Goal: Information Seeking & Learning: Learn about a topic

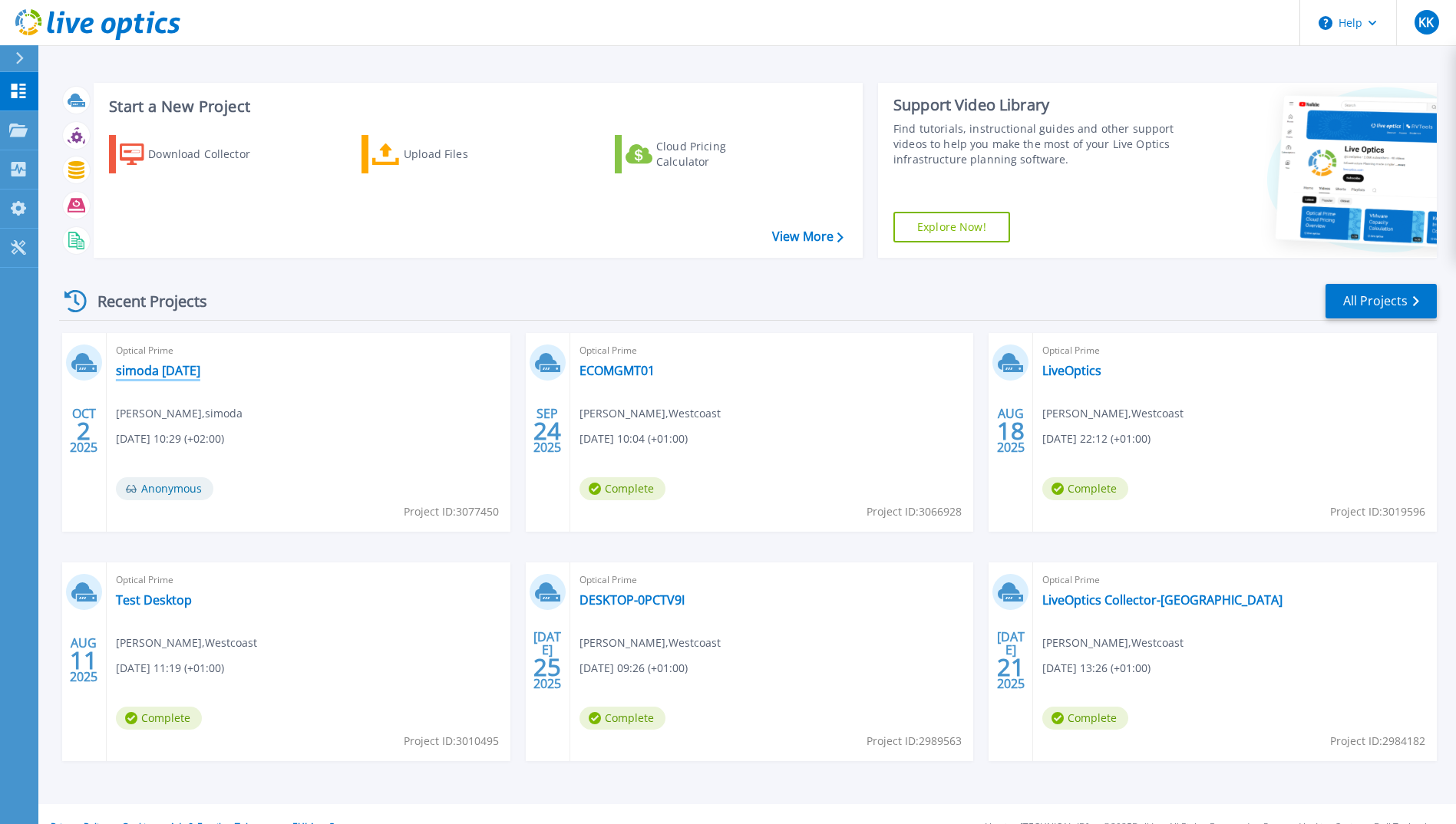
click at [177, 364] on link "simoda [DATE]" at bounding box center [158, 371] width 84 height 15
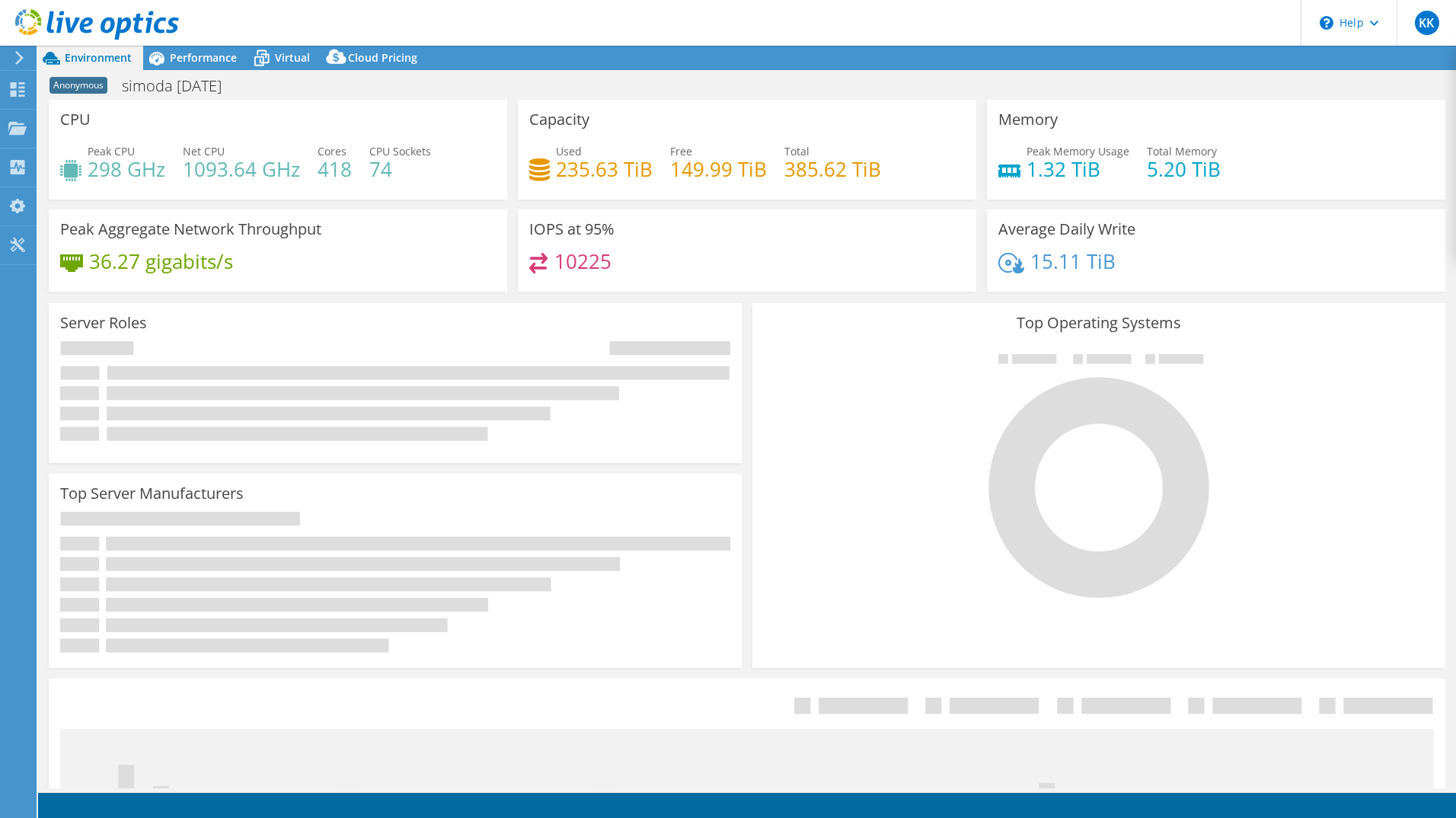
select select "EULondon"
select select "GBP"
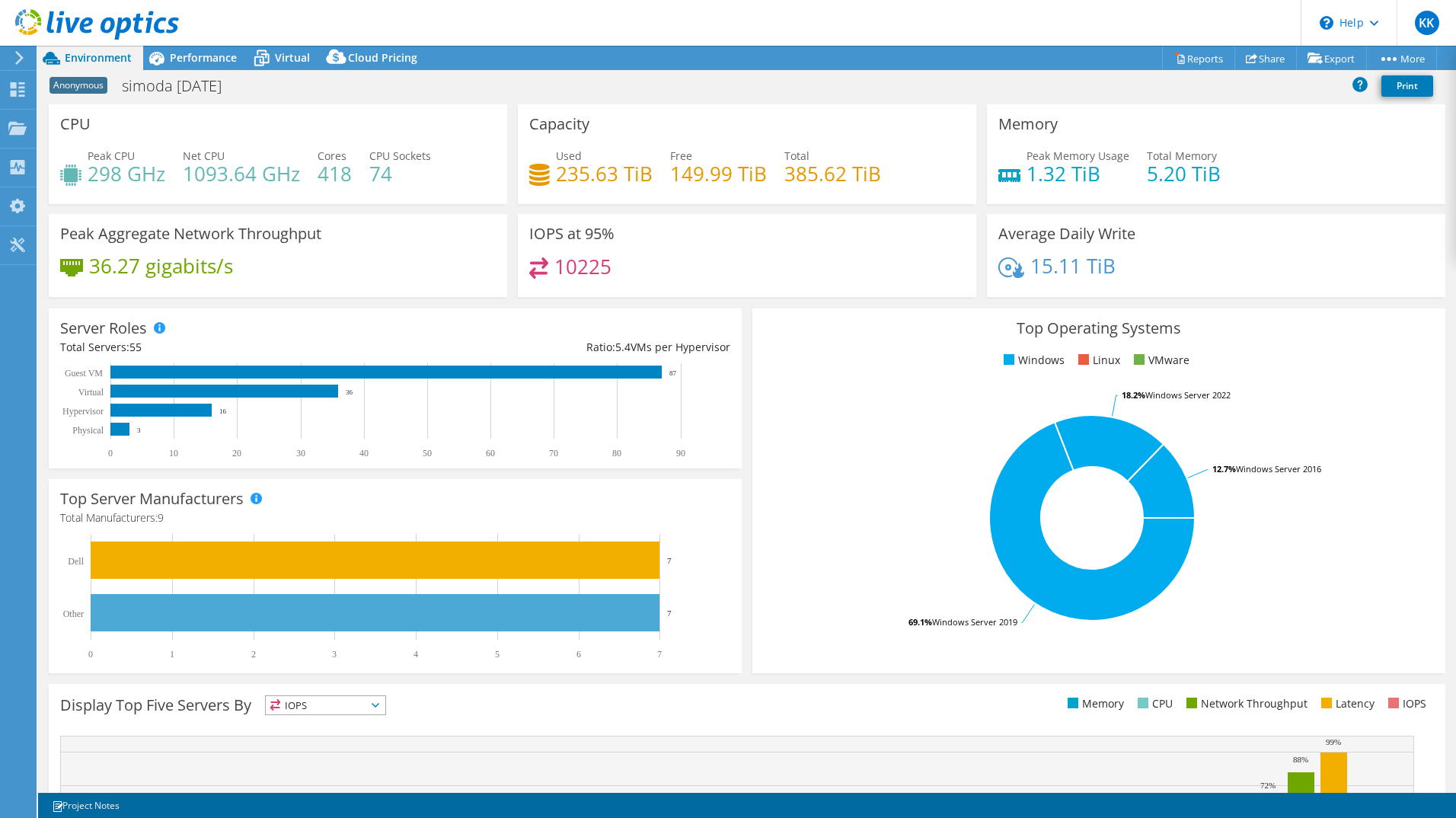
click at [192, 61] on span "Performance" at bounding box center [203, 57] width 67 height 14
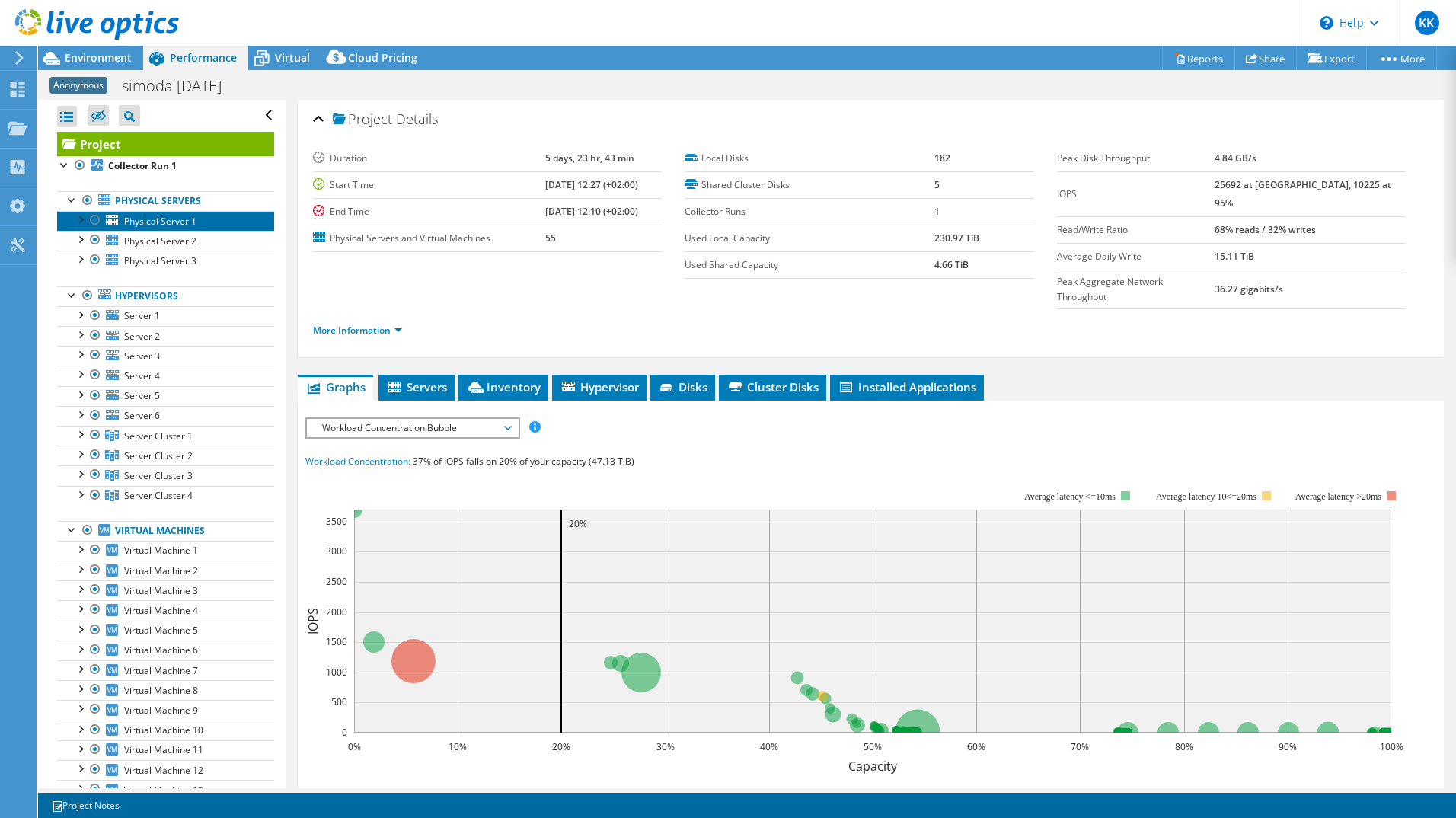
click at [137, 218] on span "Physical Server 1" at bounding box center [160, 221] width 72 height 13
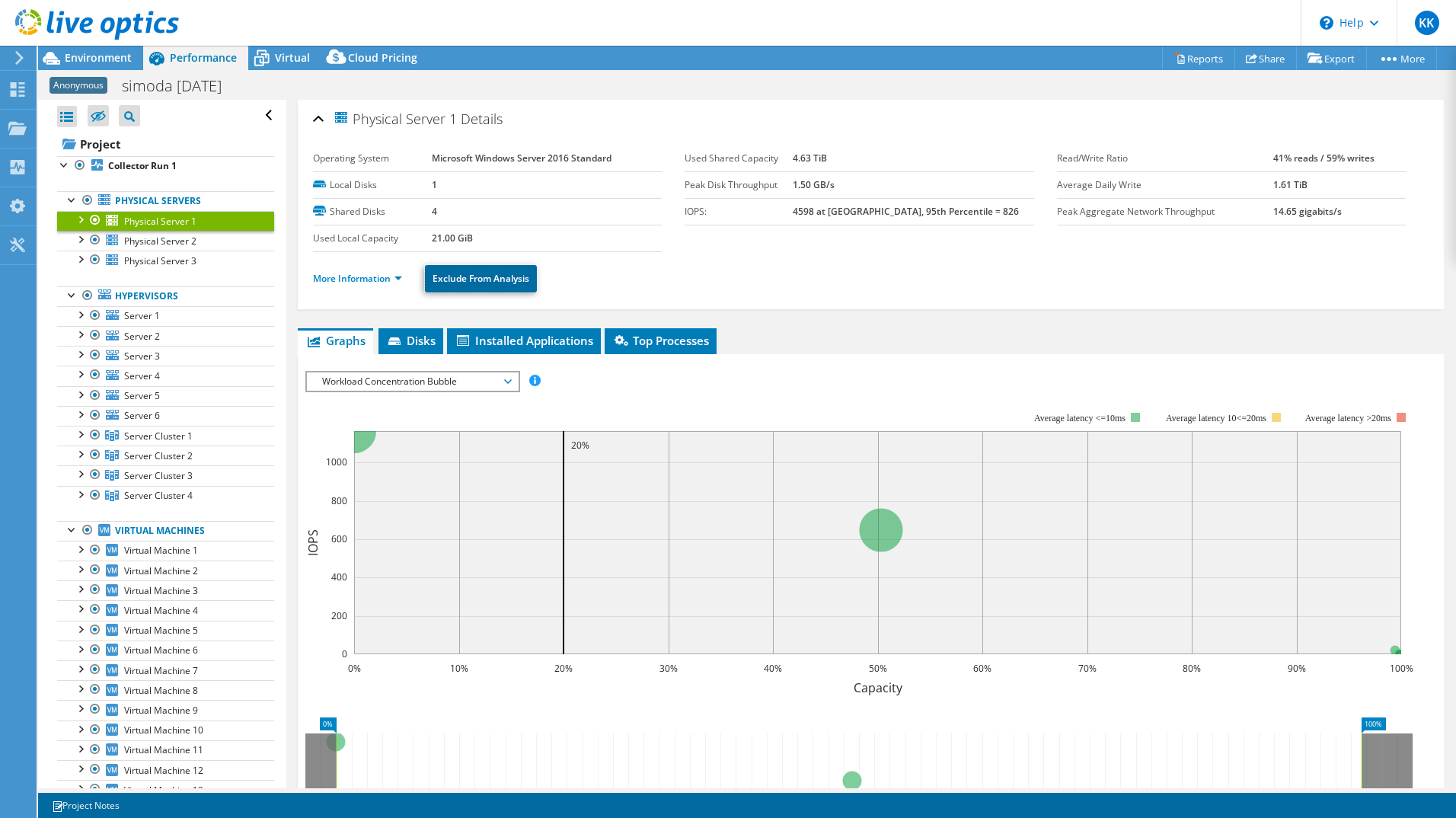
click at [468, 281] on link "Exclude From Analysis" at bounding box center [481, 278] width 112 height 28
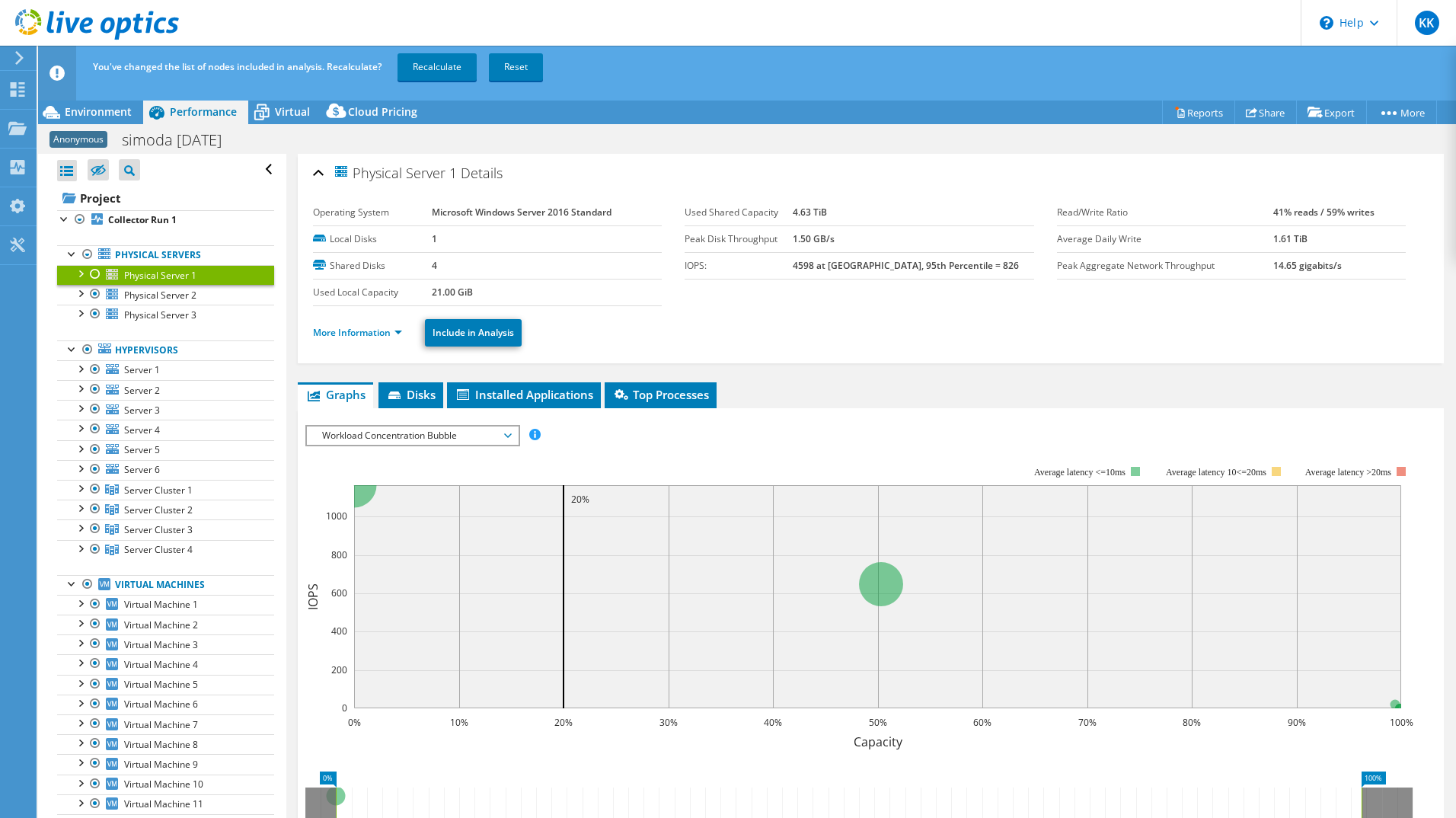
click at [183, 282] on link "Physical Server 1" at bounding box center [165, 274] width 217 height 20
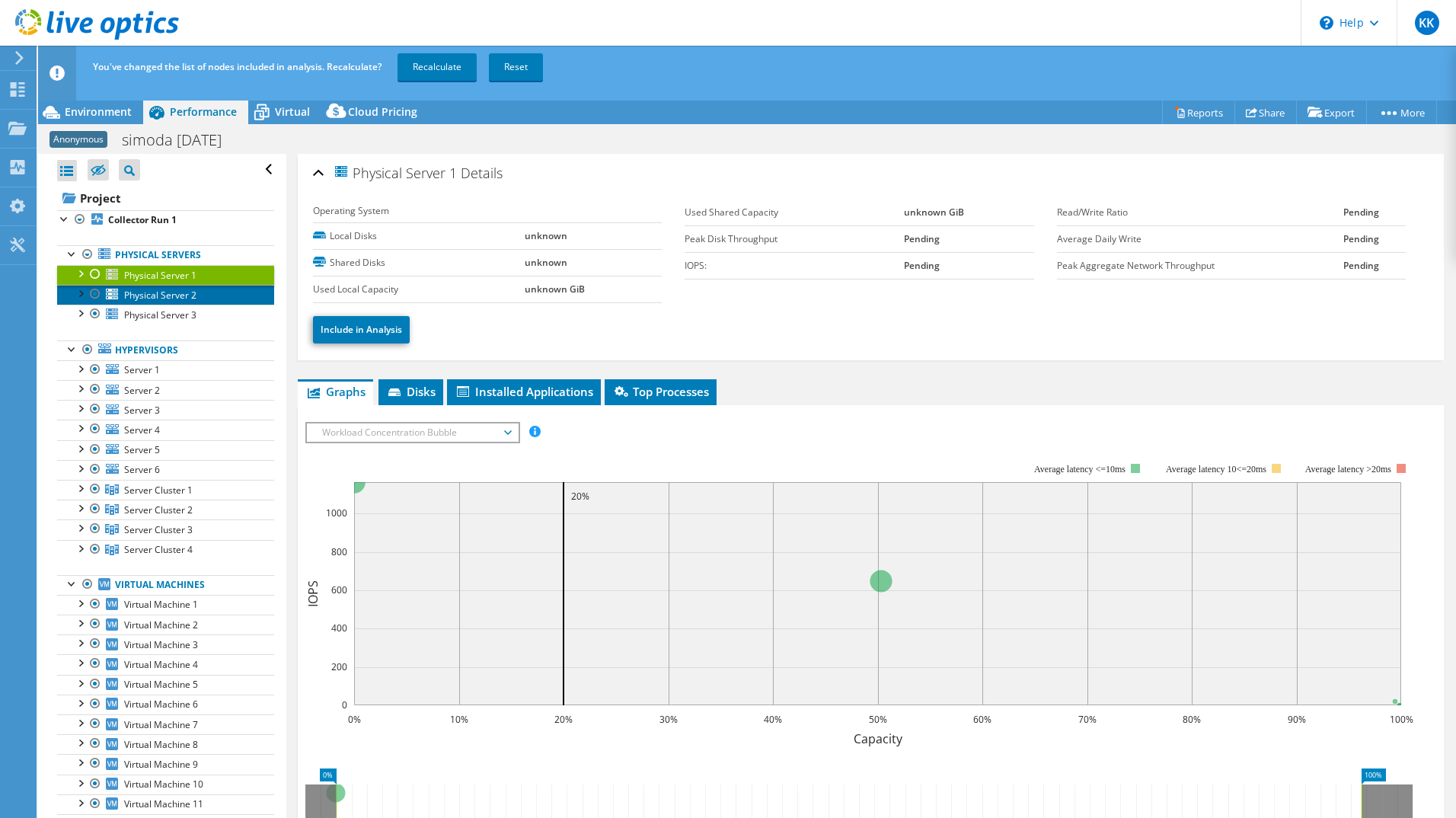
click at [172, 294] on span "Physical Server 2" at bounding box center [160, 295] width 72 height 13
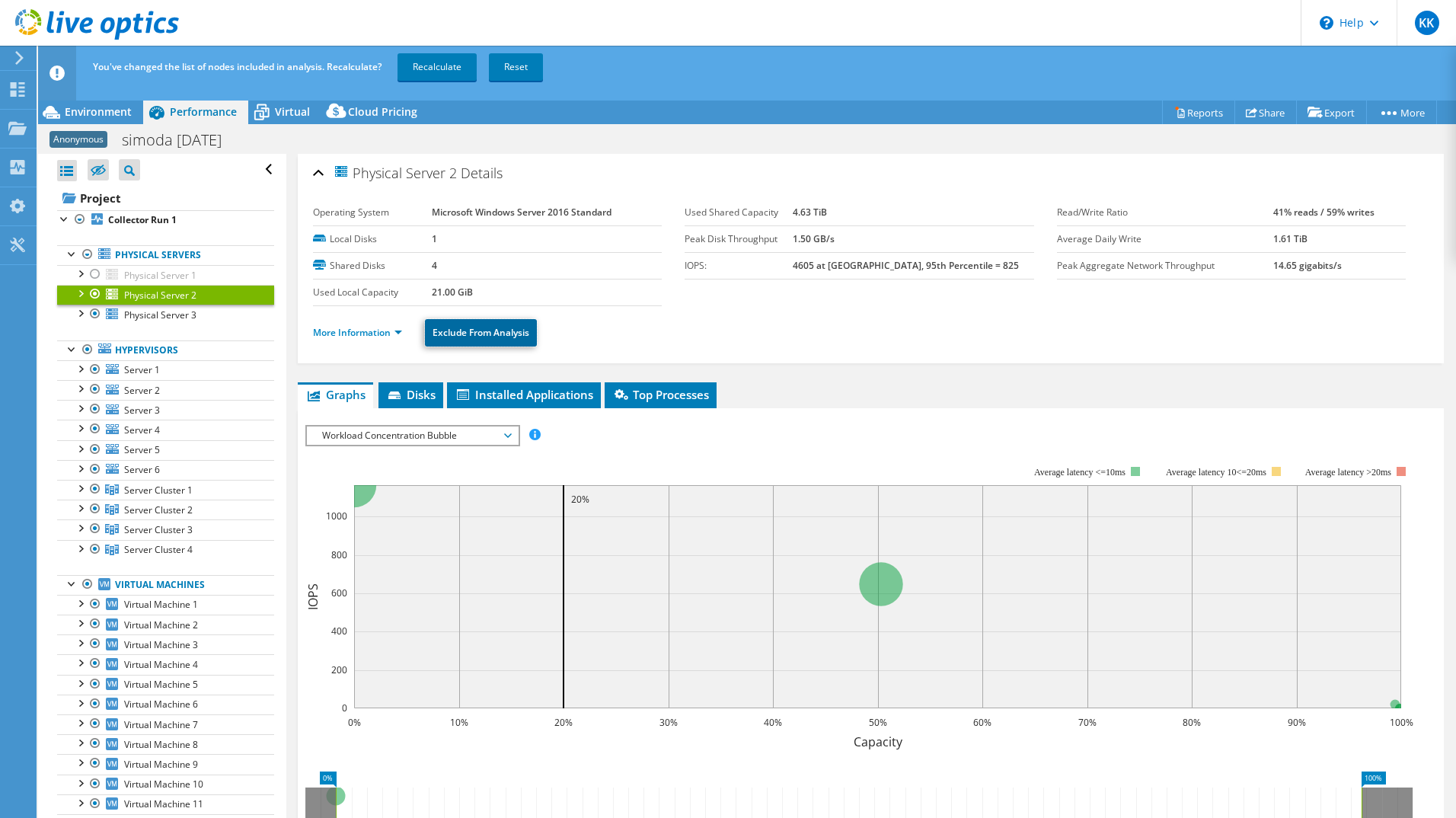
click at [454, 326] on link "Exclude From Analysis" at bounding box center [481, 332] width 112 height 28
click at [151, 311] on span "Physical Server 3" at bounding box center [160, 315] width 72 height 13
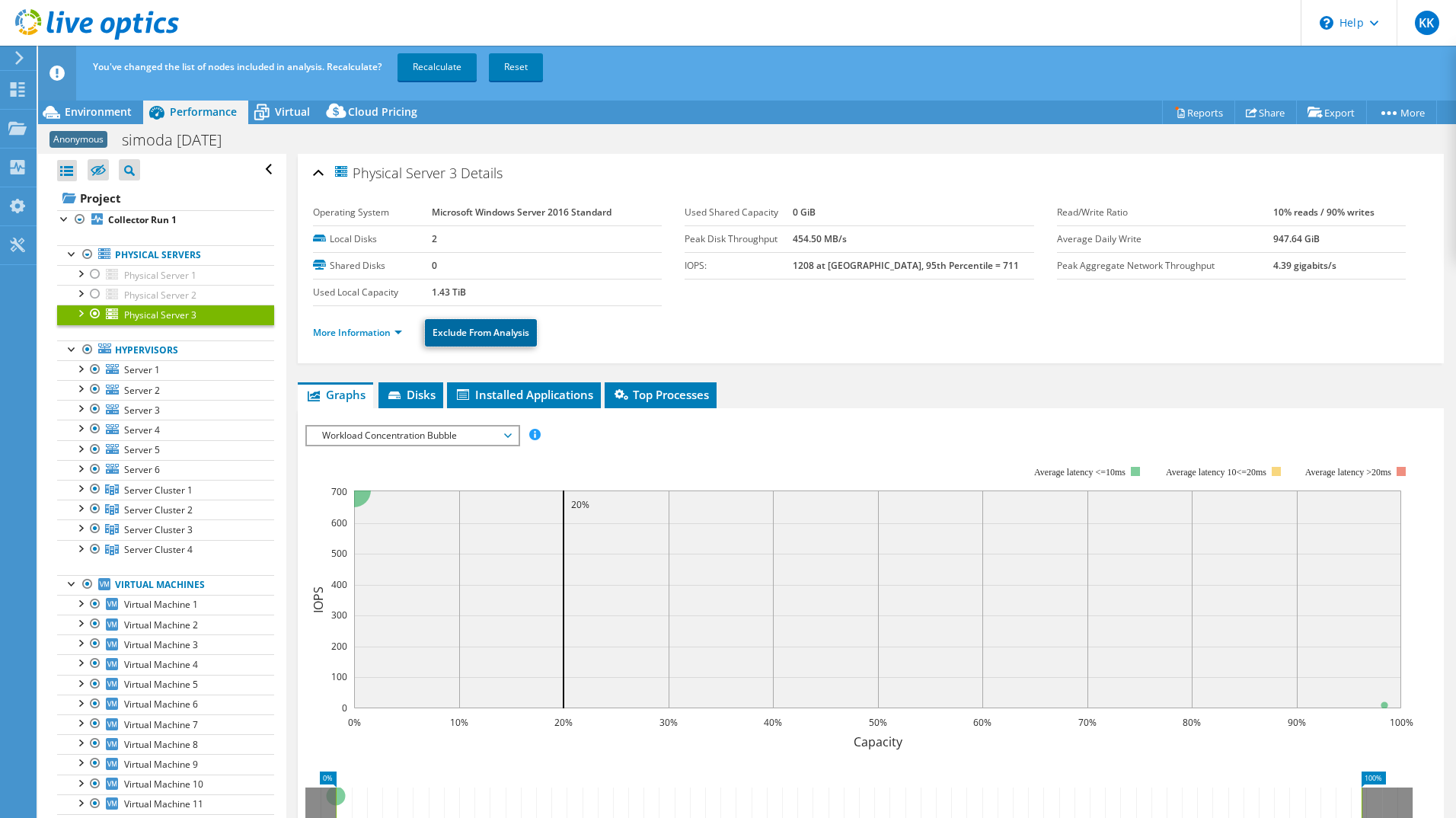
click at [455, 326] on link "Exclude From Analysis" at bounding box center [481, 332] width 112 height 28
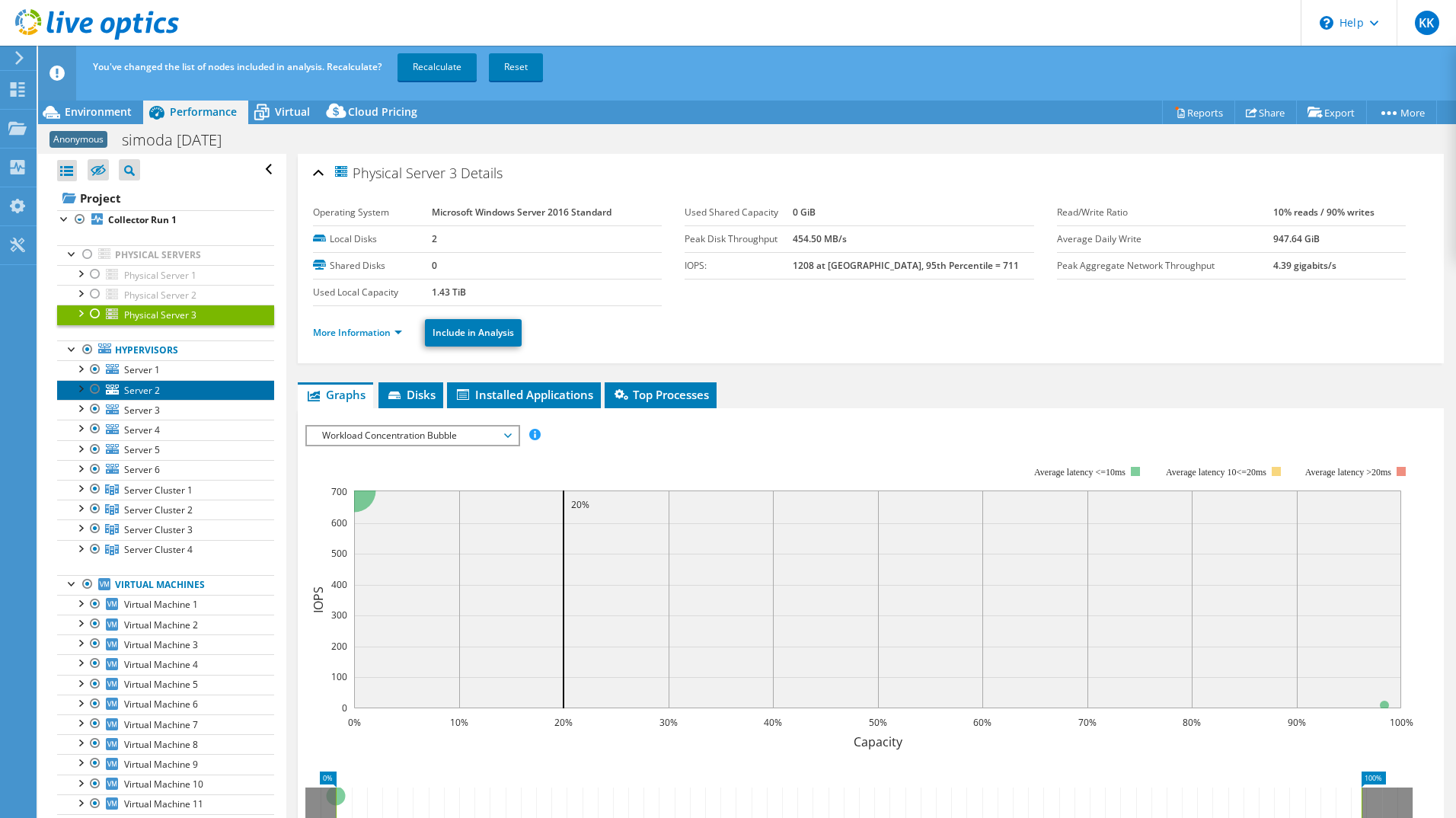
click at [183, 386] on link "Server 2" at bounding box center [165, 390] width 217 height 20
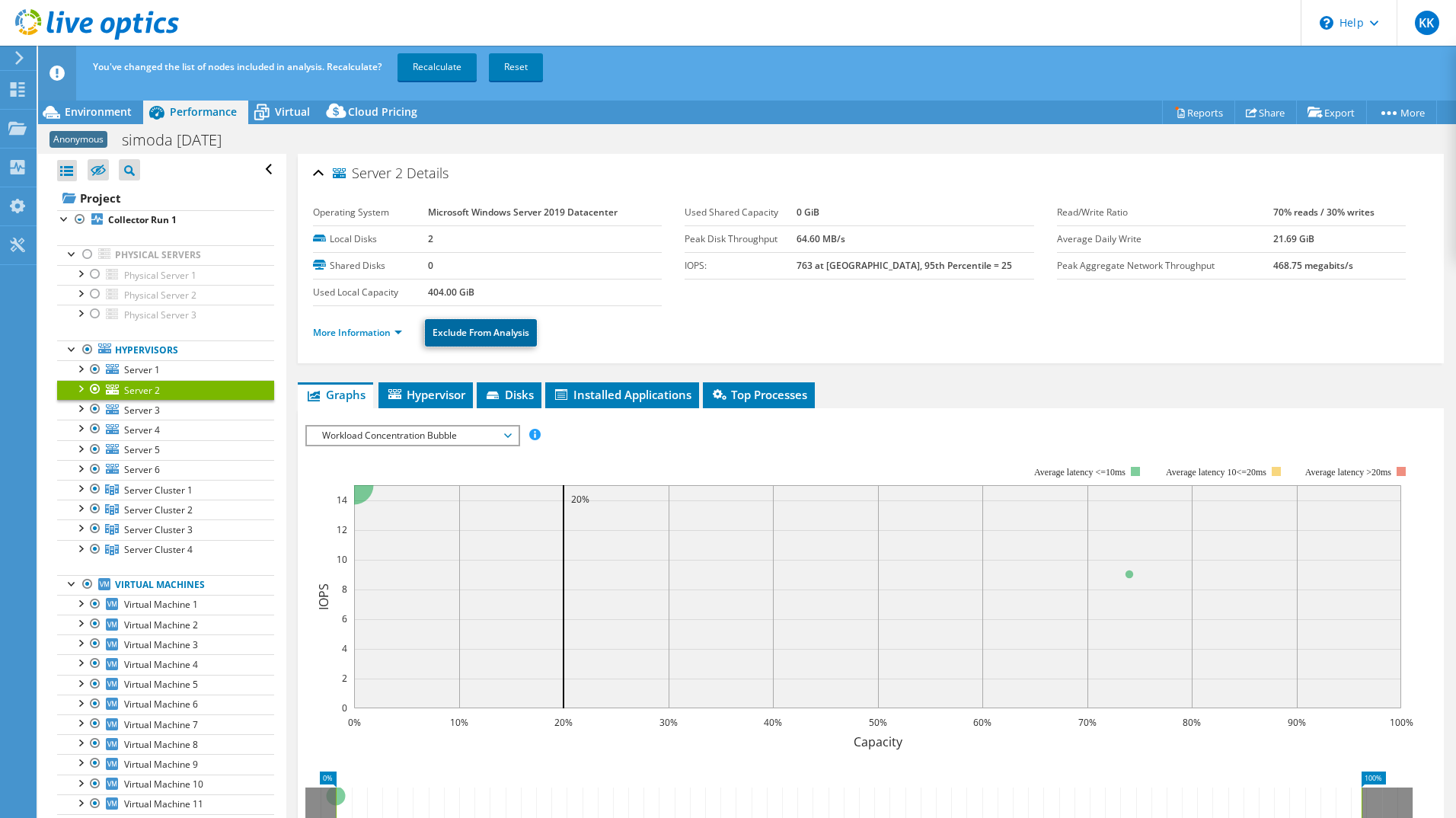
click at [460, 327] on link "Exclude From Analysis" at bounding box center [481, 332] width 112 height 28
click at [158, 405] on span "Server 3" at bounding box center [142, 411] width 36 height 13
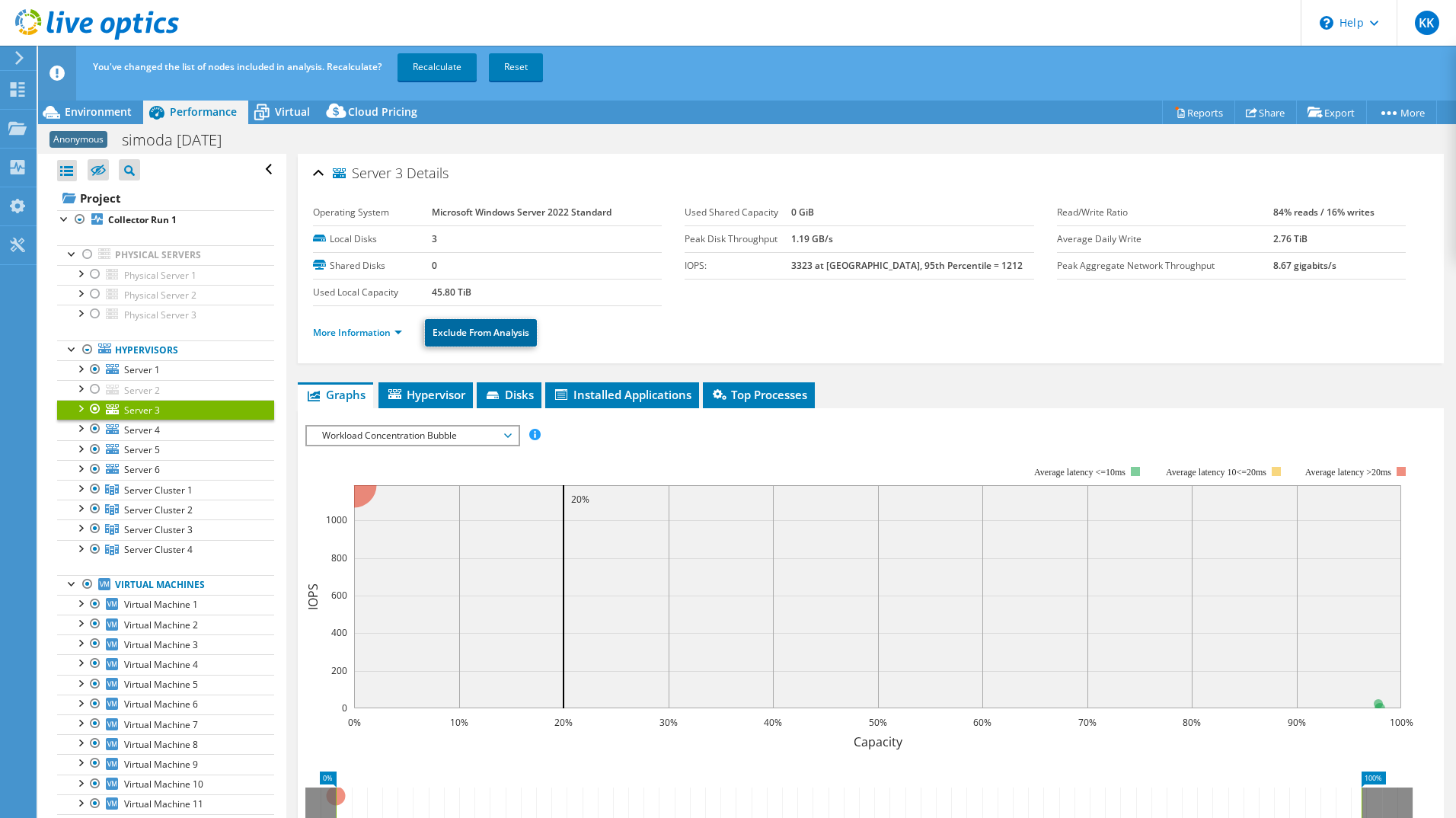
click at [470, 341] on link "Exclude From Analysis" at bounding box center [481, 332] width 112 height 28
click at [134, 424] on span "Server 4" at bounding box center [142, 430] width 36 height 13
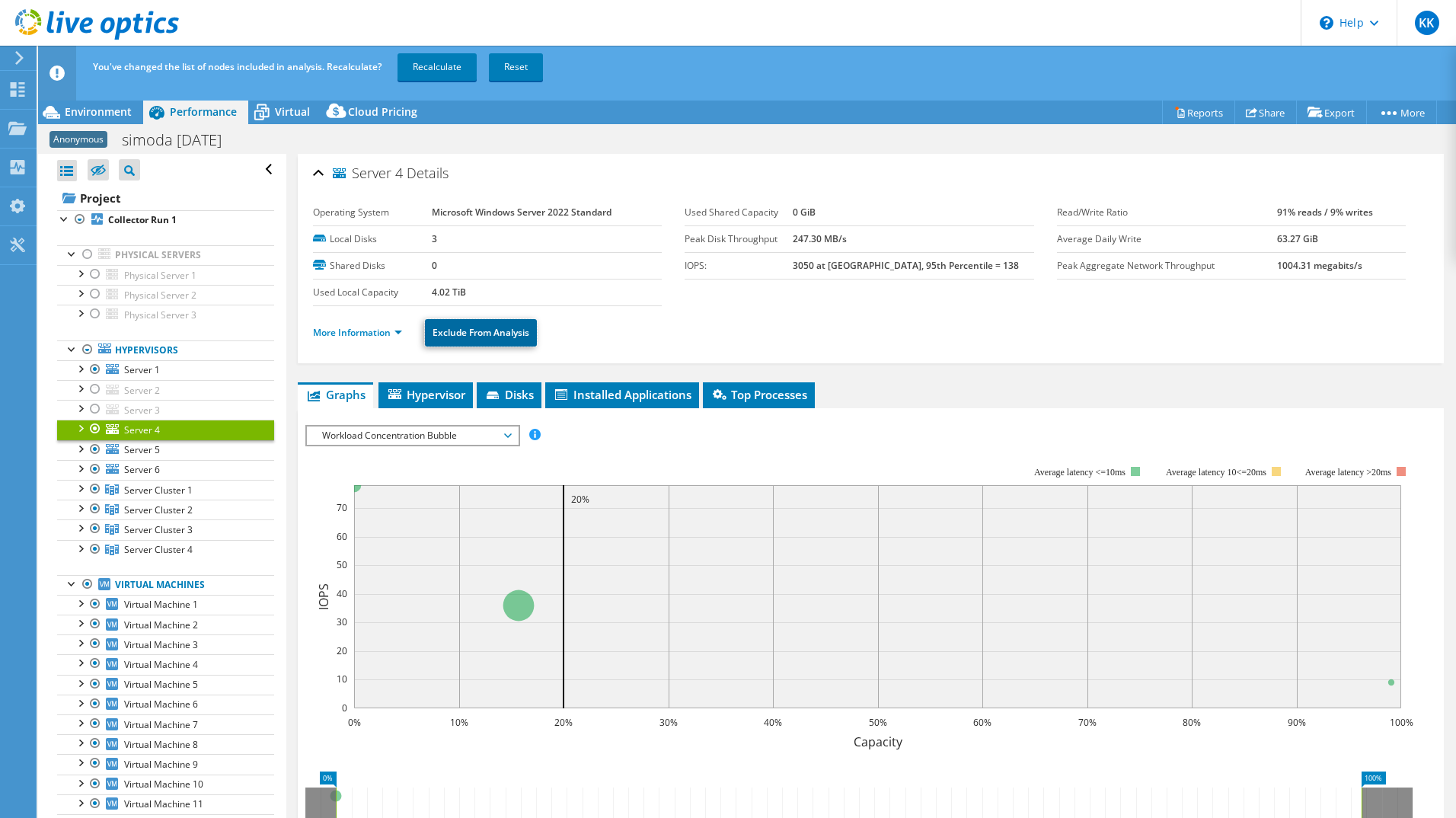
click at [446, 343] on link "Exclude From Analysis" at bounding box center [481, 332] width 112 height 28
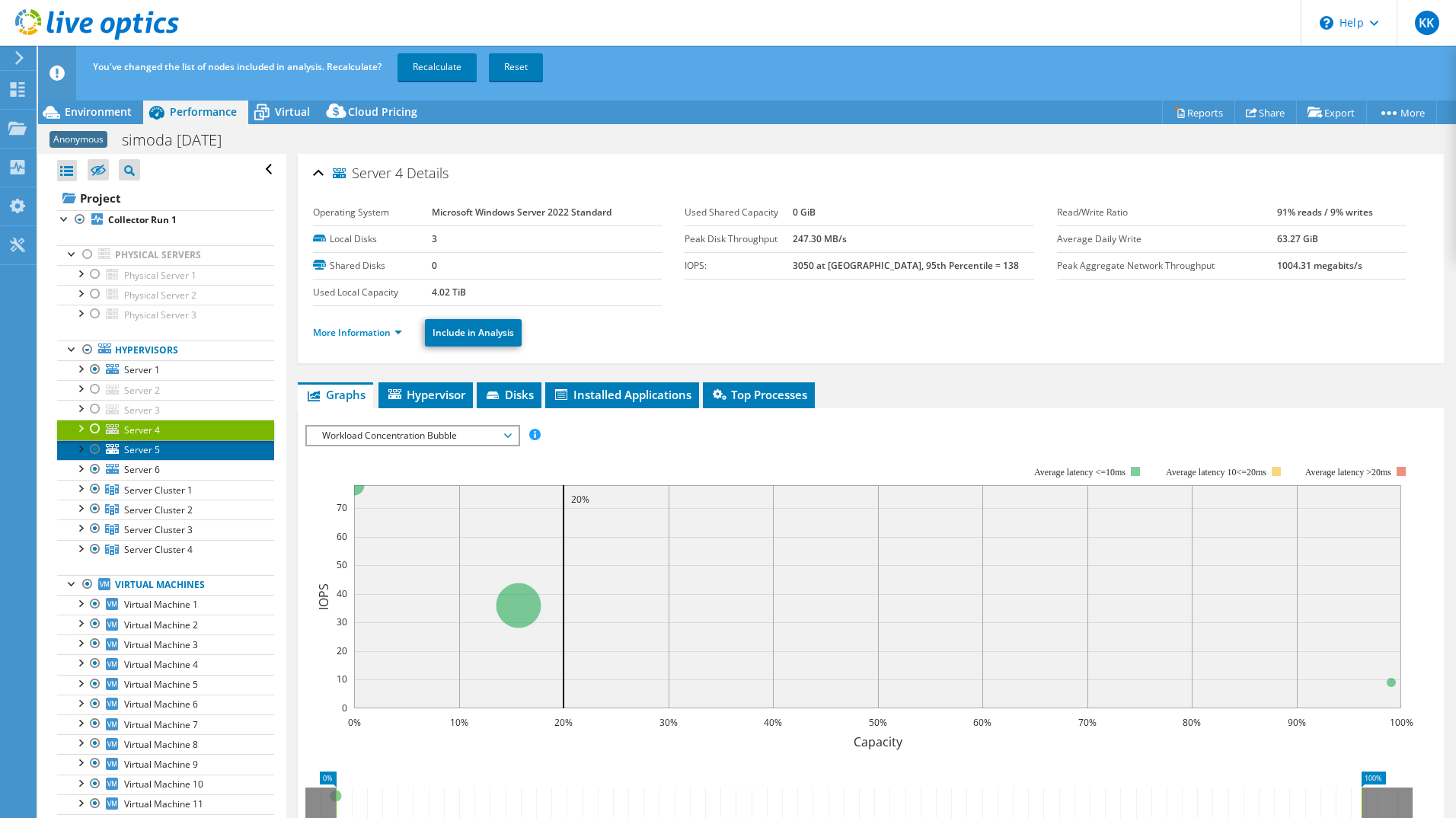
click at [153, 453] on span "Server 5" at bounding box center [142, 450] width 36 height 13
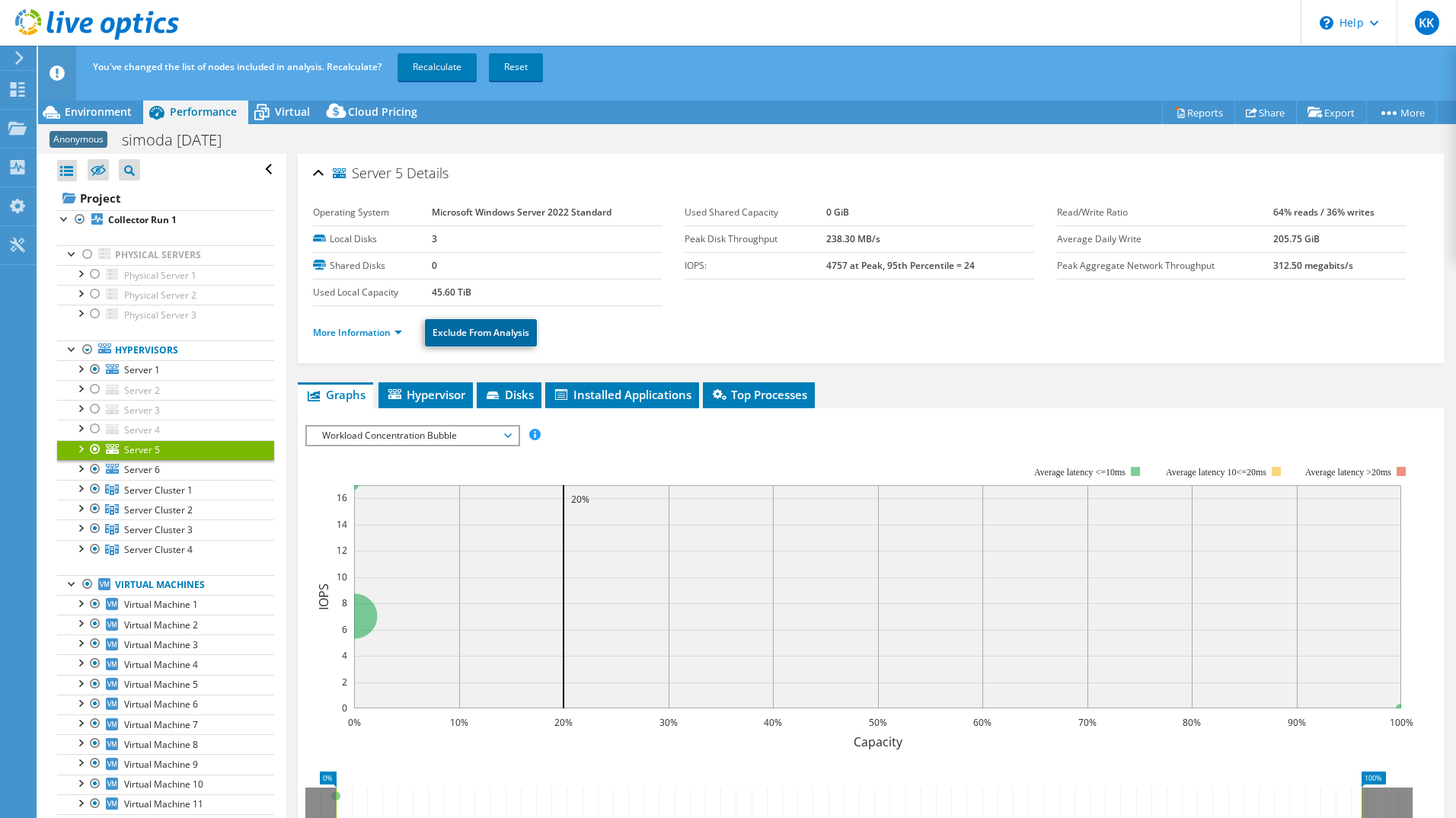
click at [462, 340] on link "Exclude From Analysis" at bounding box center [481, 332] width 112 height 28
click at [142, 471] on span "Server 6" at bounding box center [142, 470] width 36 height 13
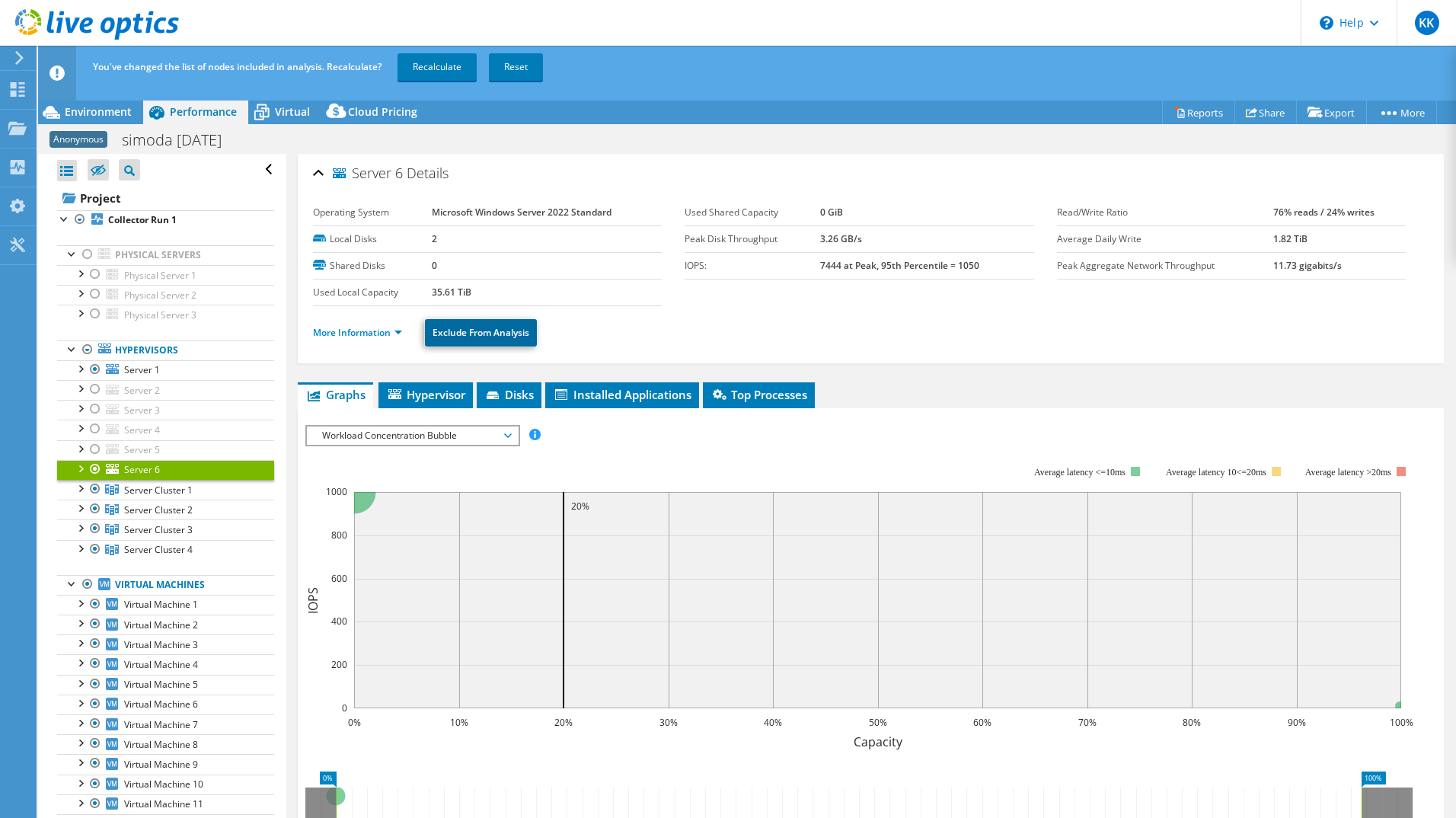
click at [507, 341] on link "Exclude From Analysis" at bounding box center [481, 332] width 112 height 28
click at [80, 484] on div at bounding box center [80, 488] width 15 height 15
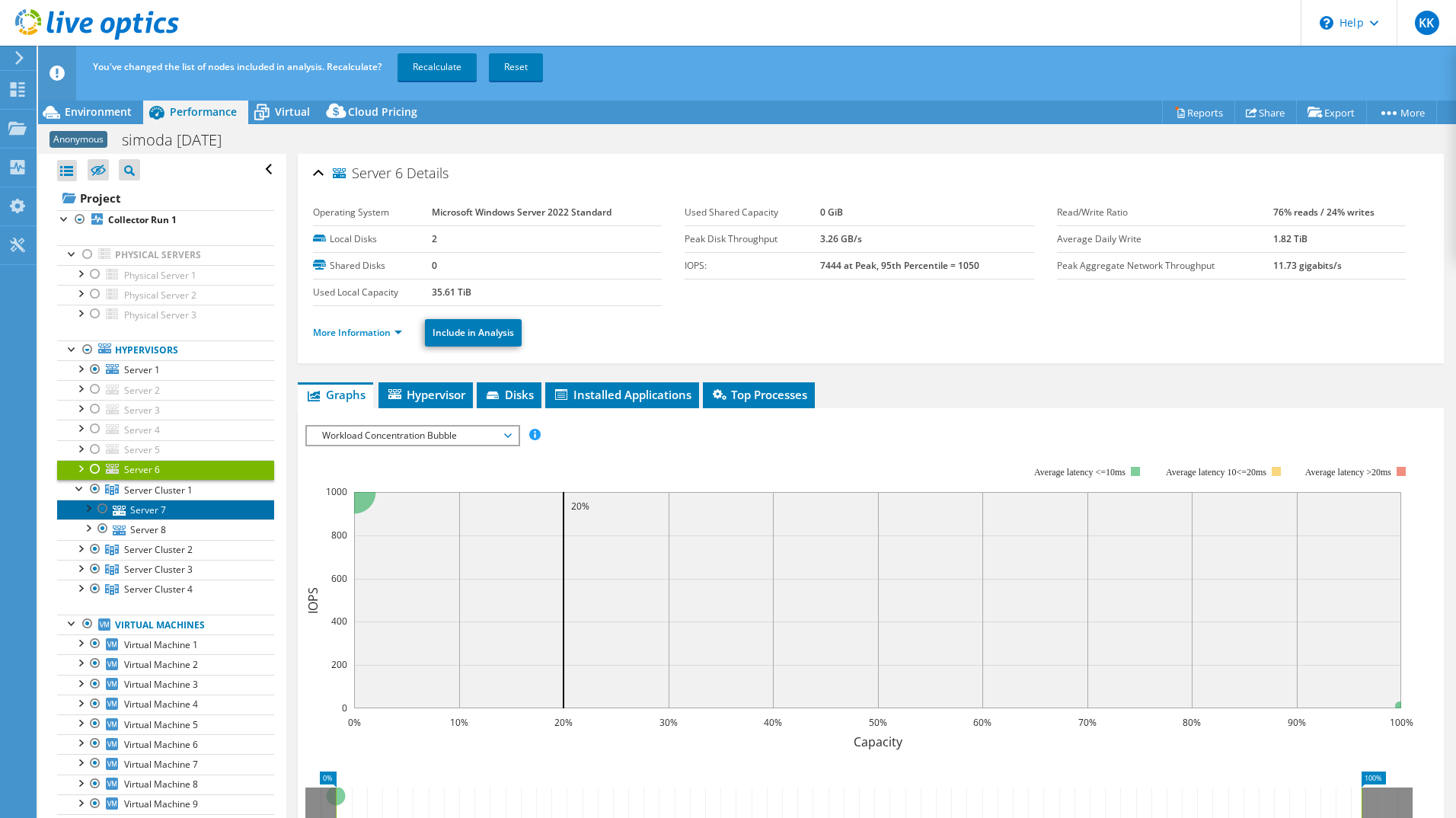
click at [134, 509] on link "Server 7" at bounding box center [165, 510] width 217 height 20
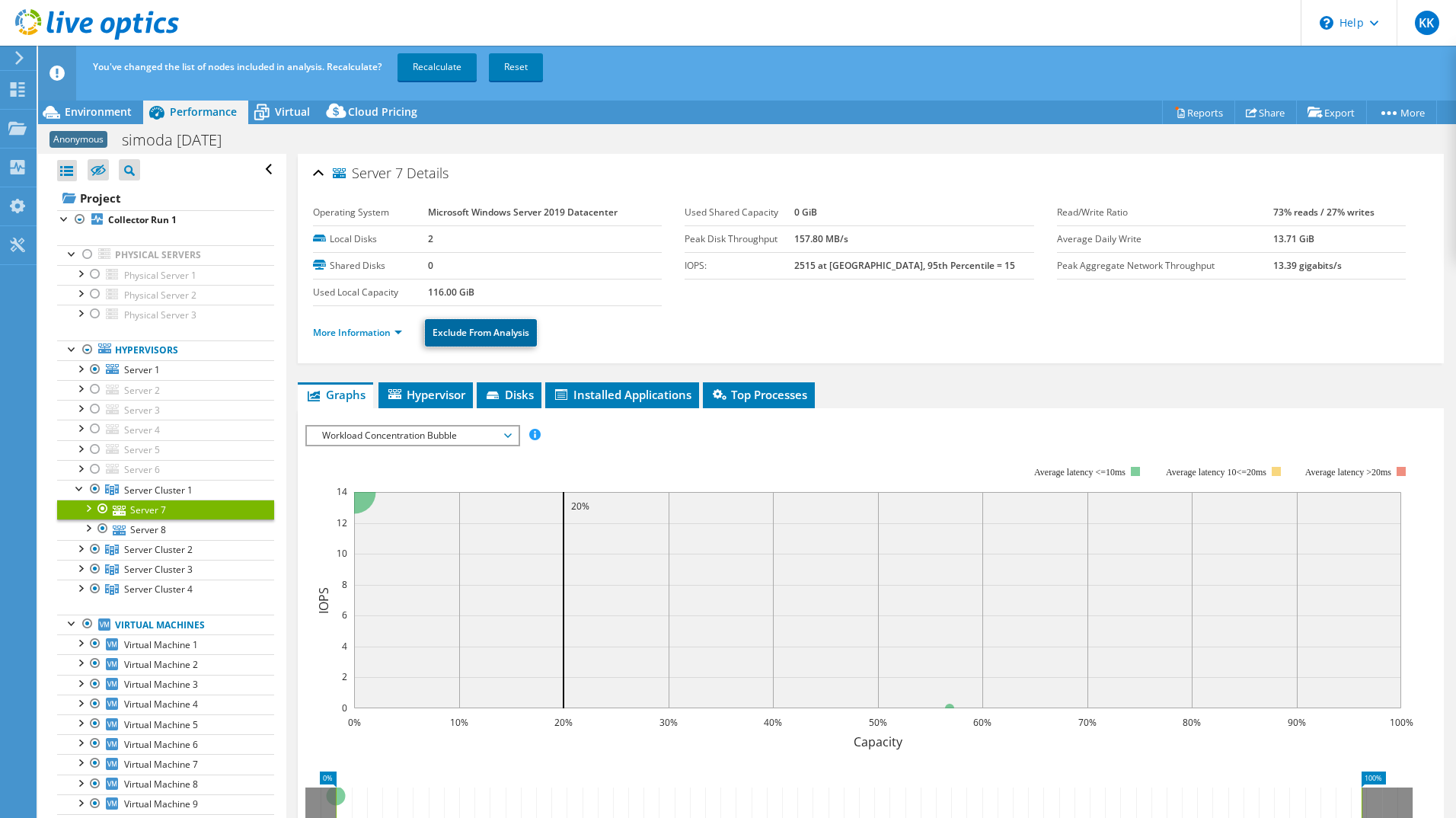
click at [473, 331] on link "Exclude From Analysis" at bounding box center [481, 332] width 112 height 28
click at [177, 521] on link "Server 8" at bounding box center [165, 530] width 217 height 20
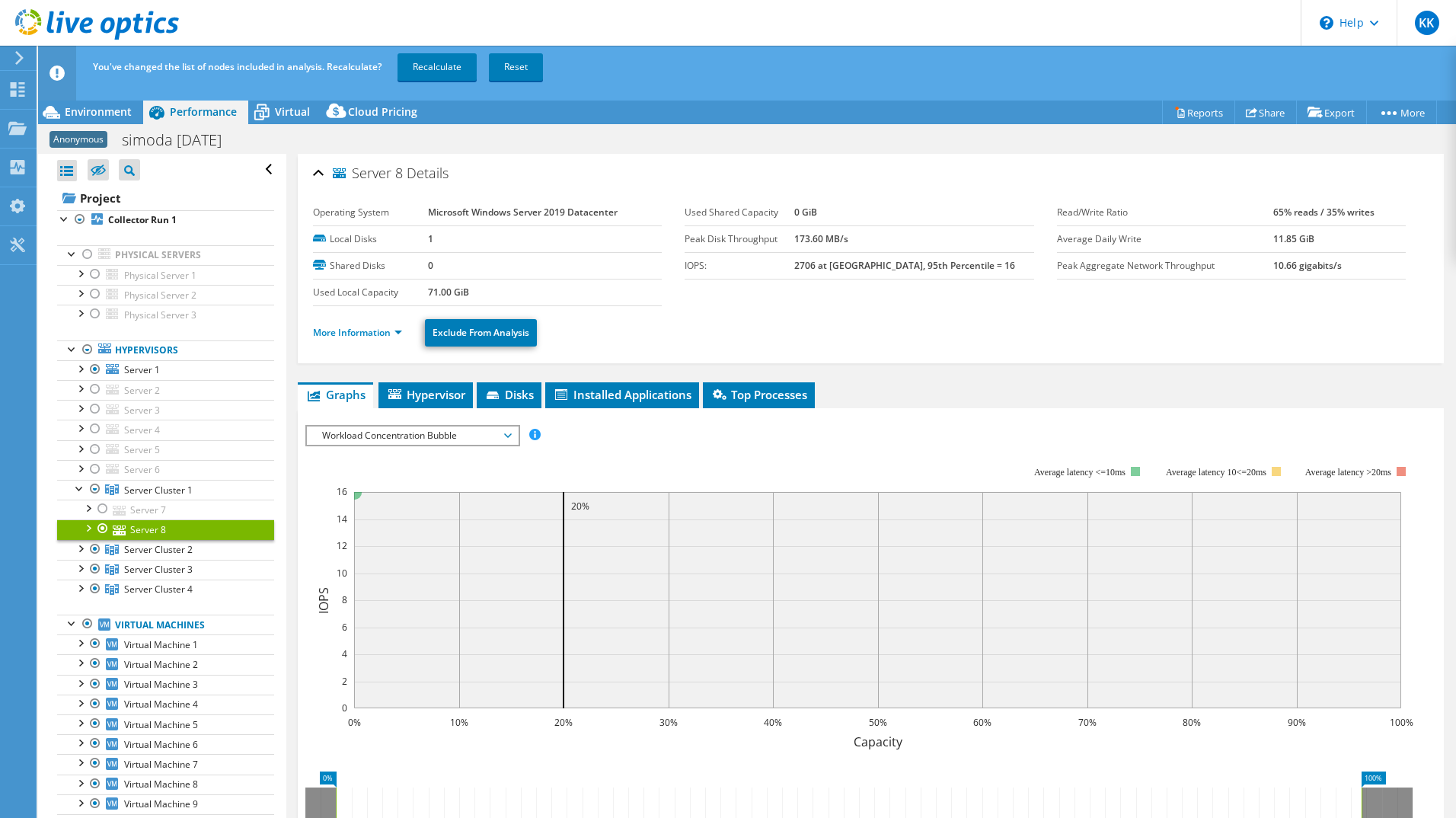
click at [498, 336] on link "Exclude From Analysis" at bounding box center [481, 332] width 112 height 28
click at [428, 60] on link "Recalculate" at bounding box center [436, 66] width 79 height 28
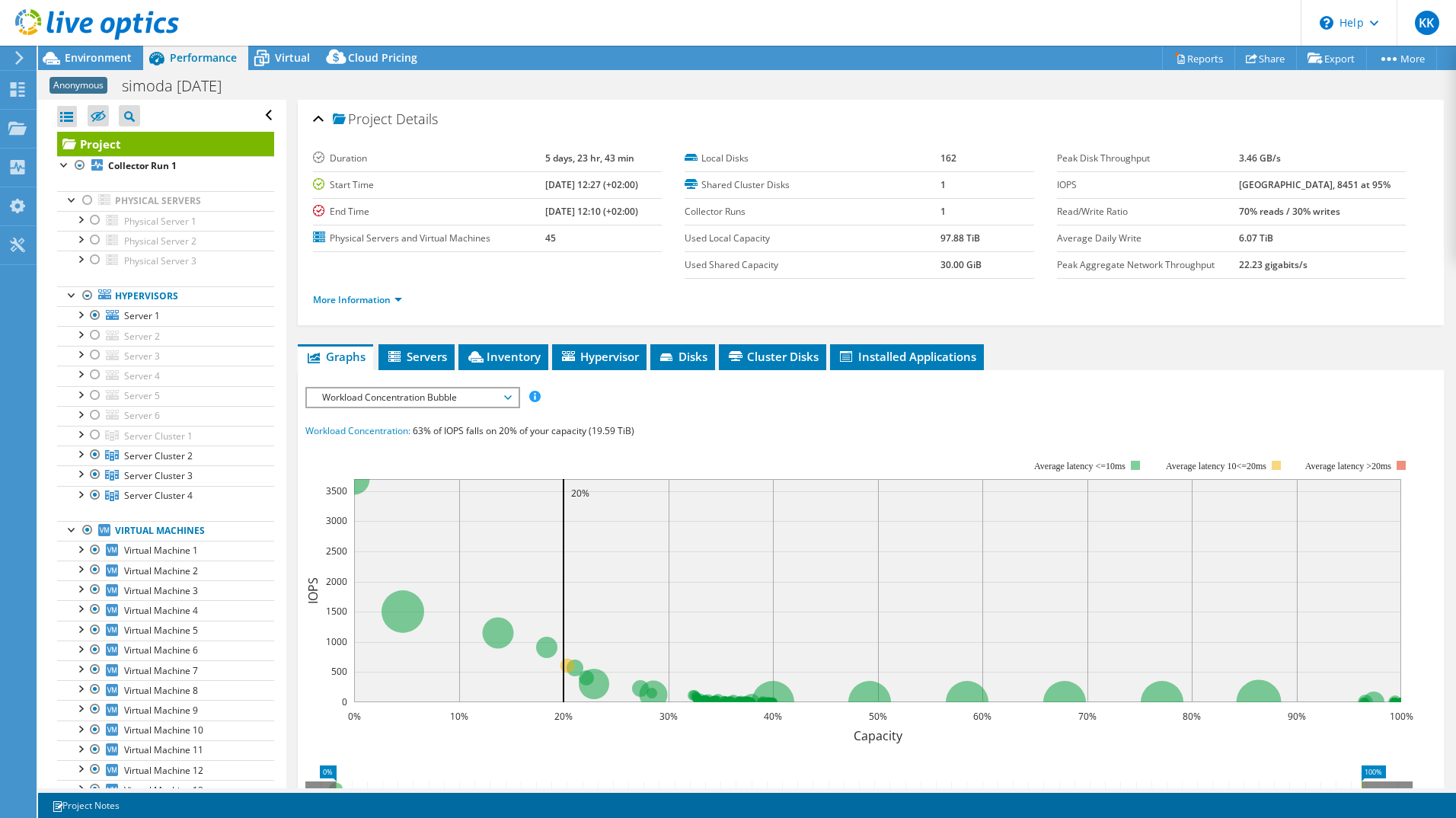
click at [81, 64] on span "Environment" at bounding box center [98, 57] width 67 height 14
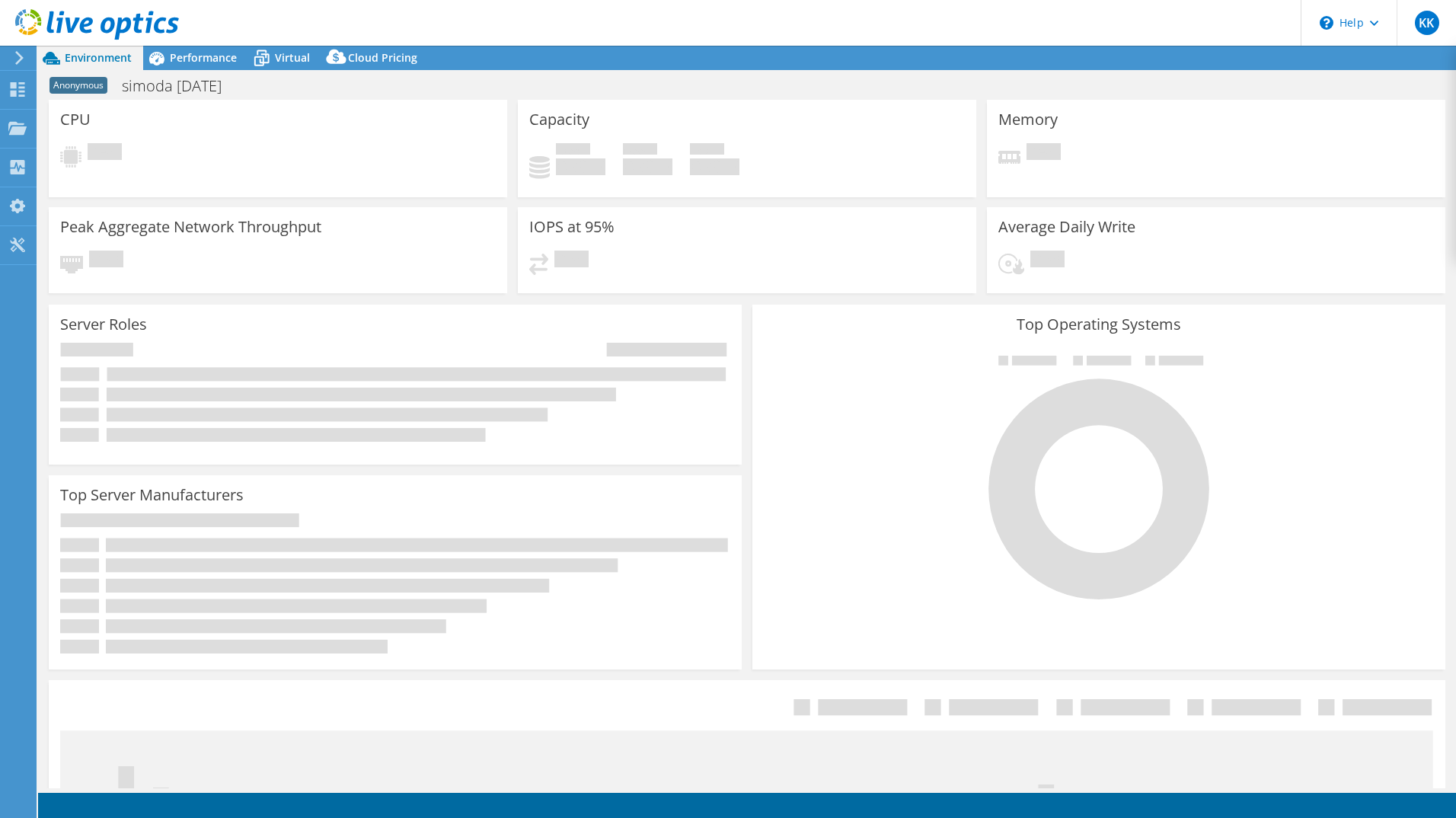
select select "EULondon"
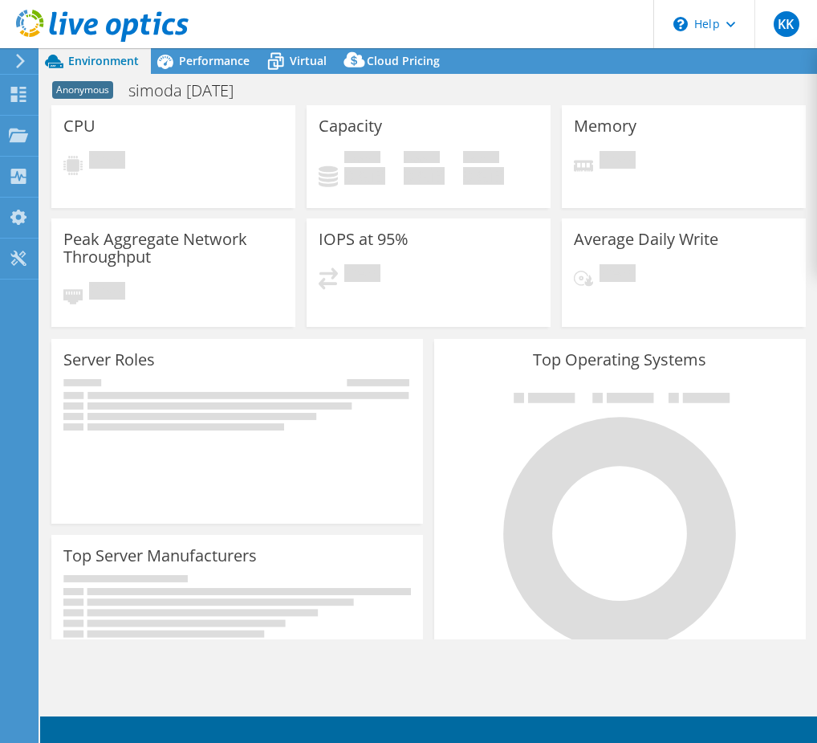
select select "EULondon"
select select "GBP"
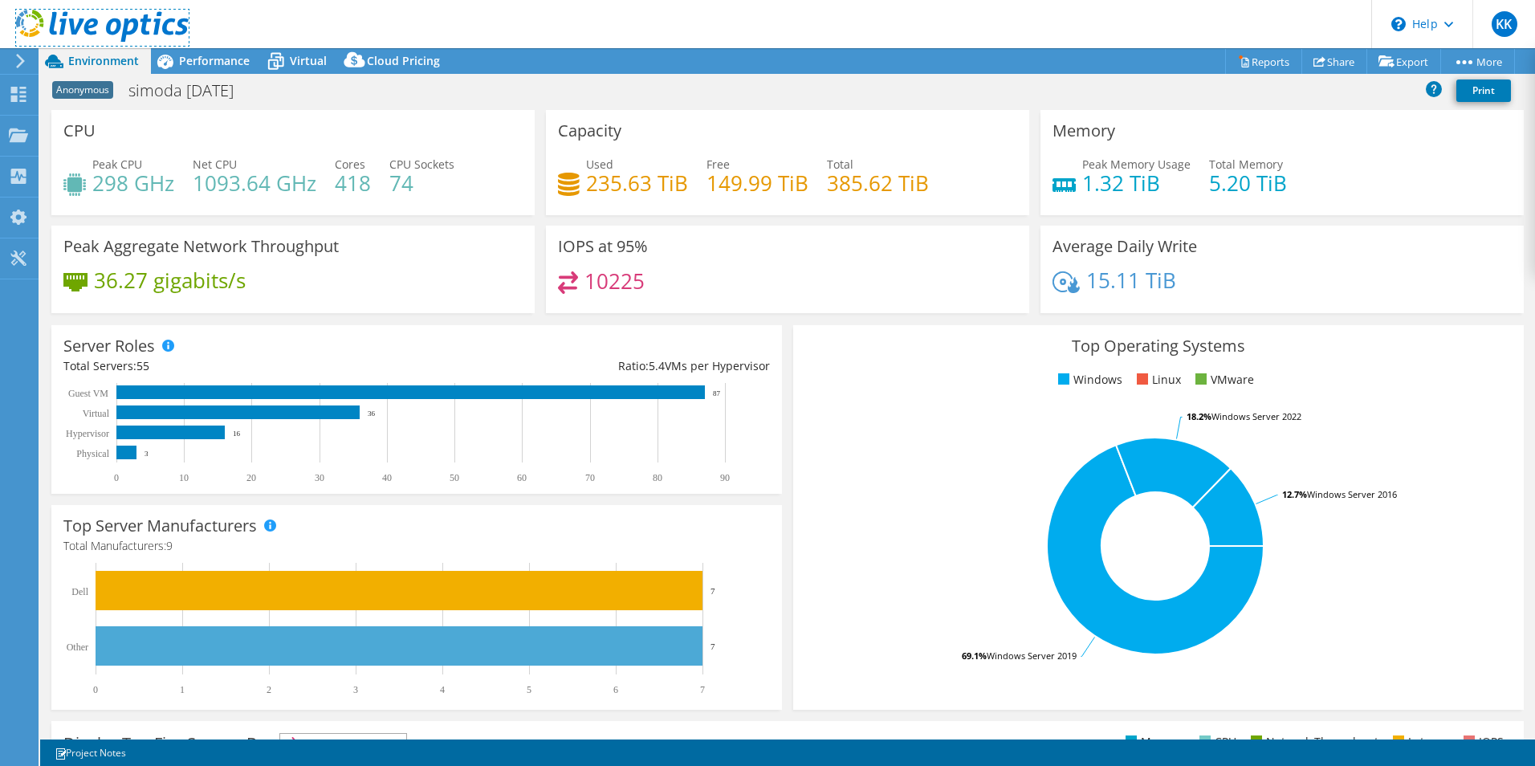
click at [74, 19] on icon at bounding box center [102, 26] width 173 height 33
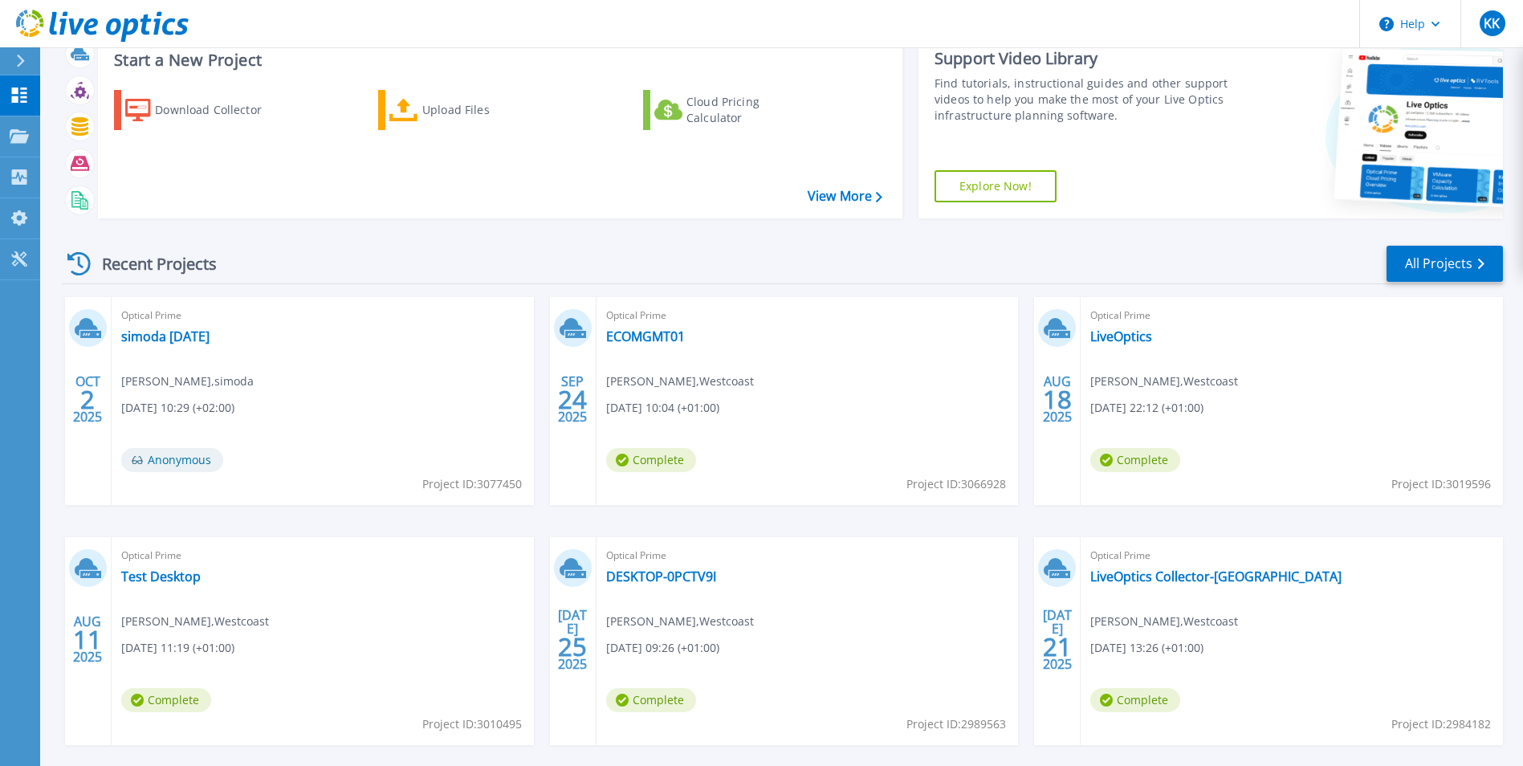
scroll to position [80, 0]
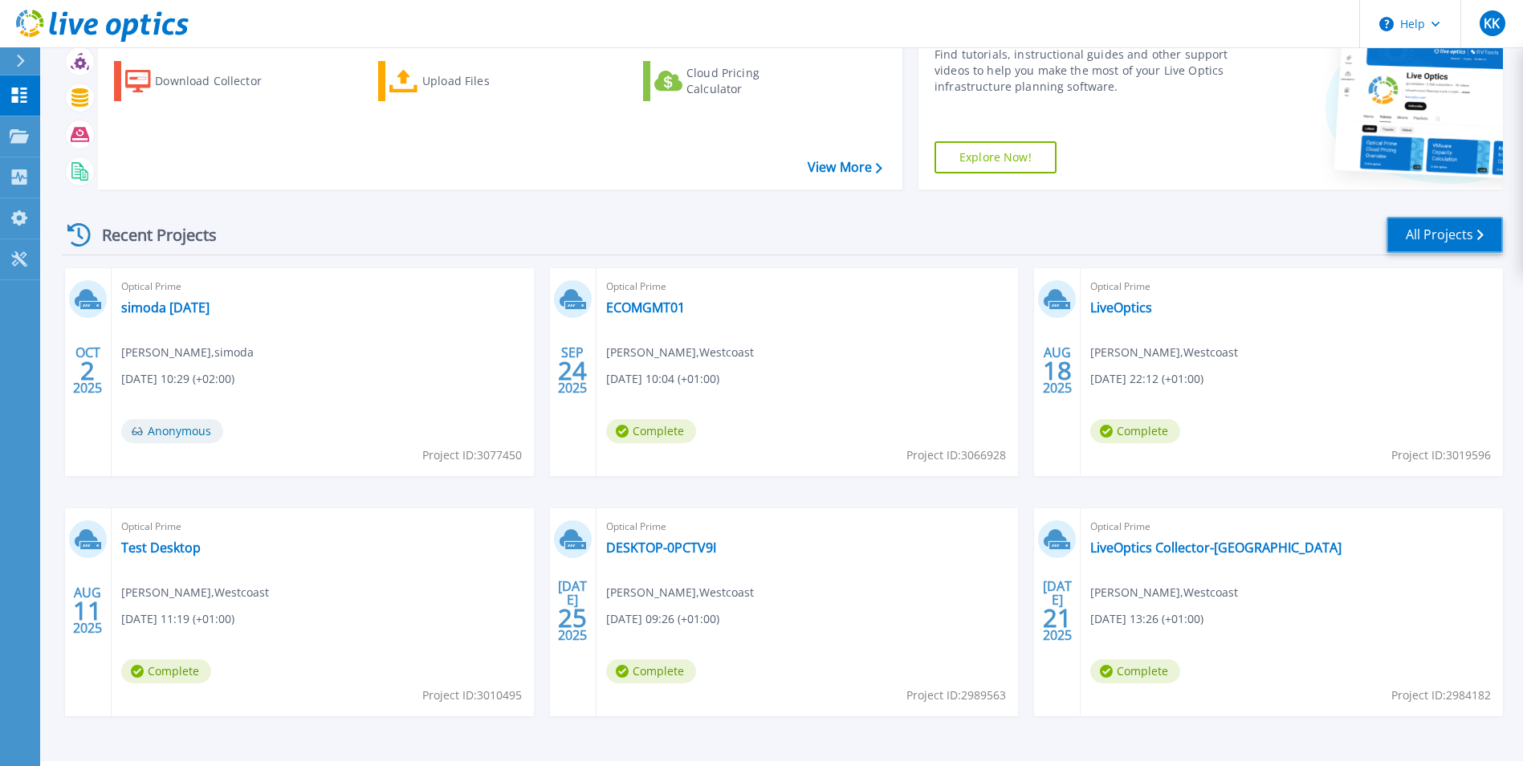
click at [1390, 232] on link "All Projects" at bounding box center [1445, 235] width 116 height 36
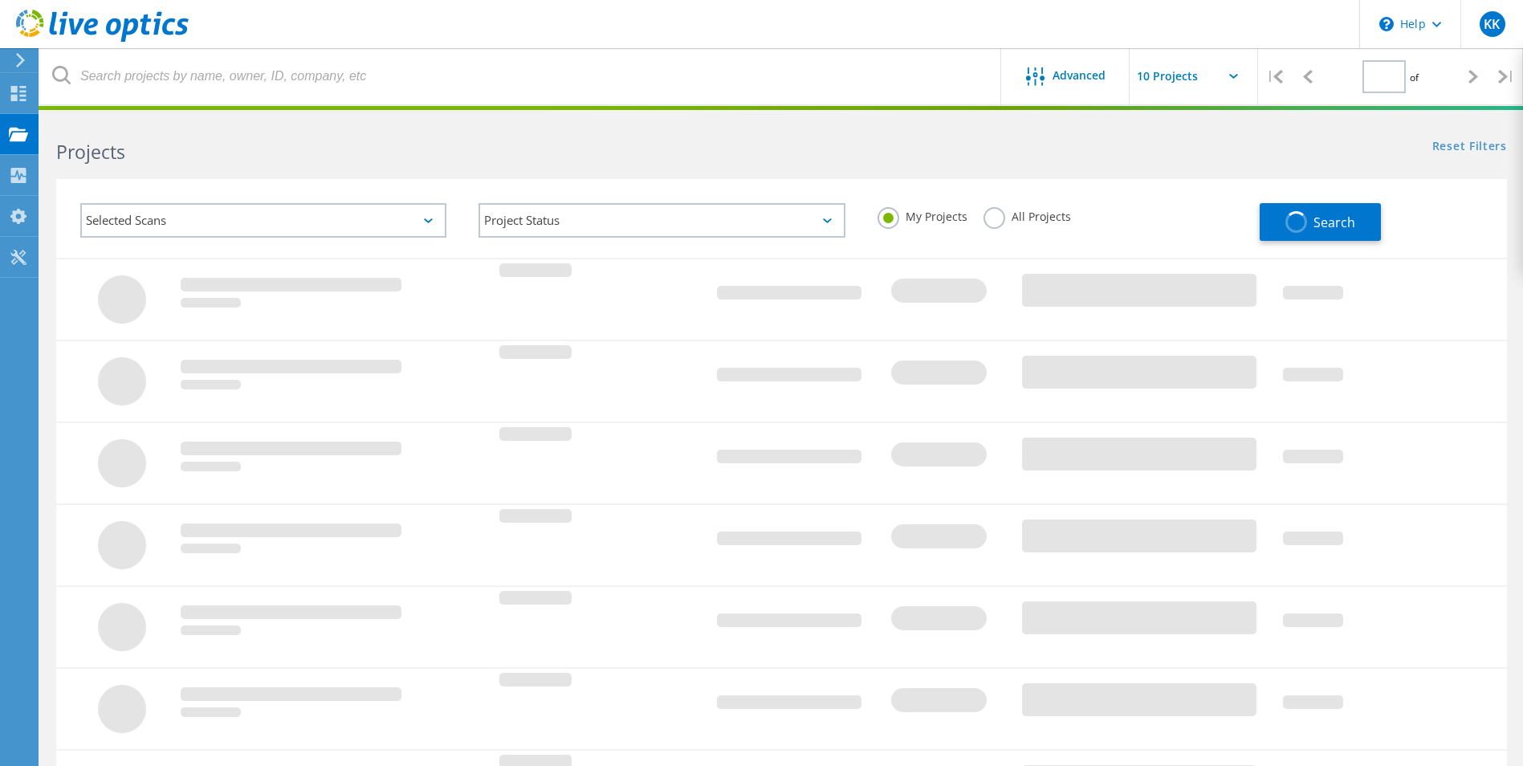
type input "1"
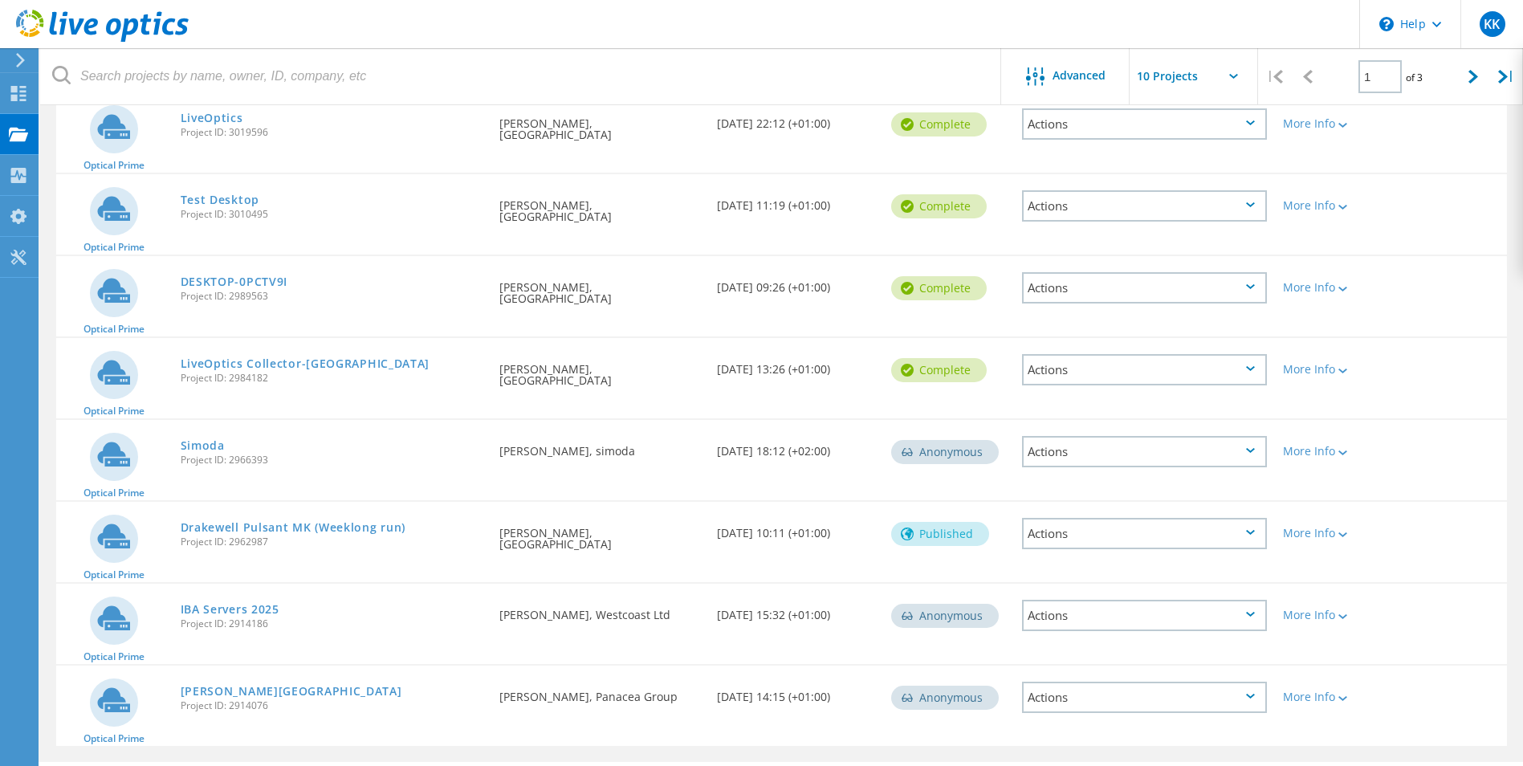
scroll to position [412, 0]
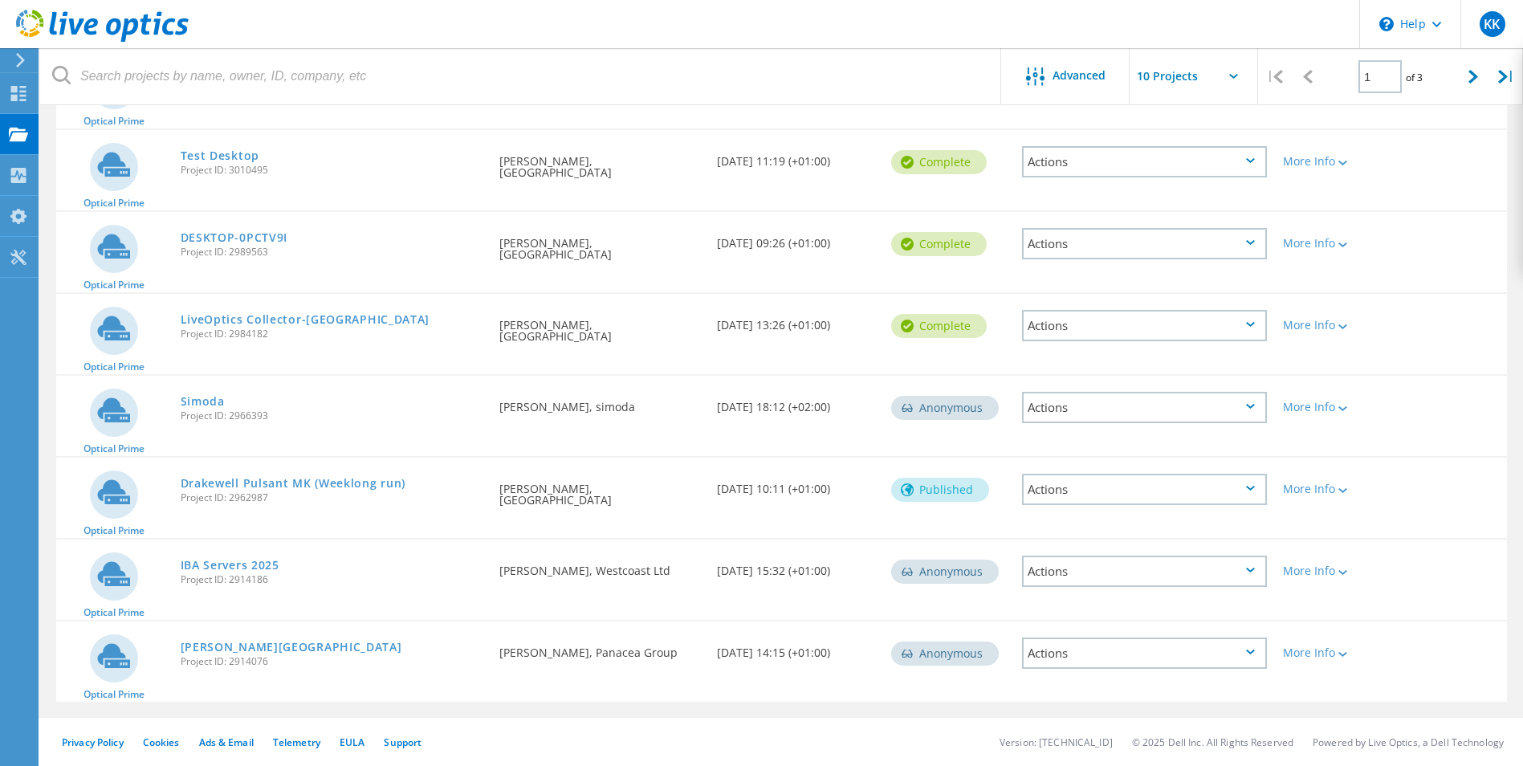
click at [204, 401] on link "Simoda" at bounding box center [203, 401] width 44 height 11
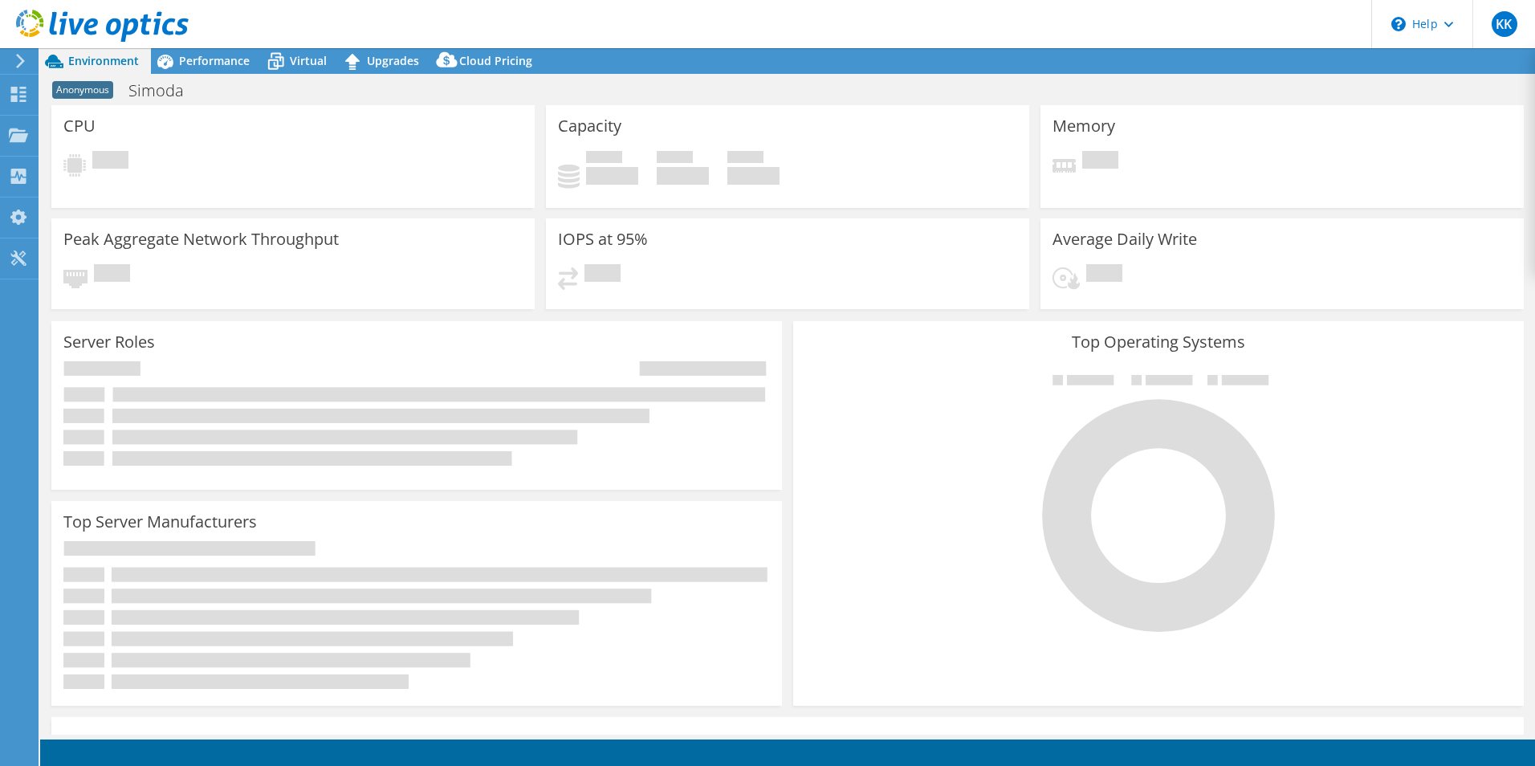
select select "EULondon"
select select "USD"
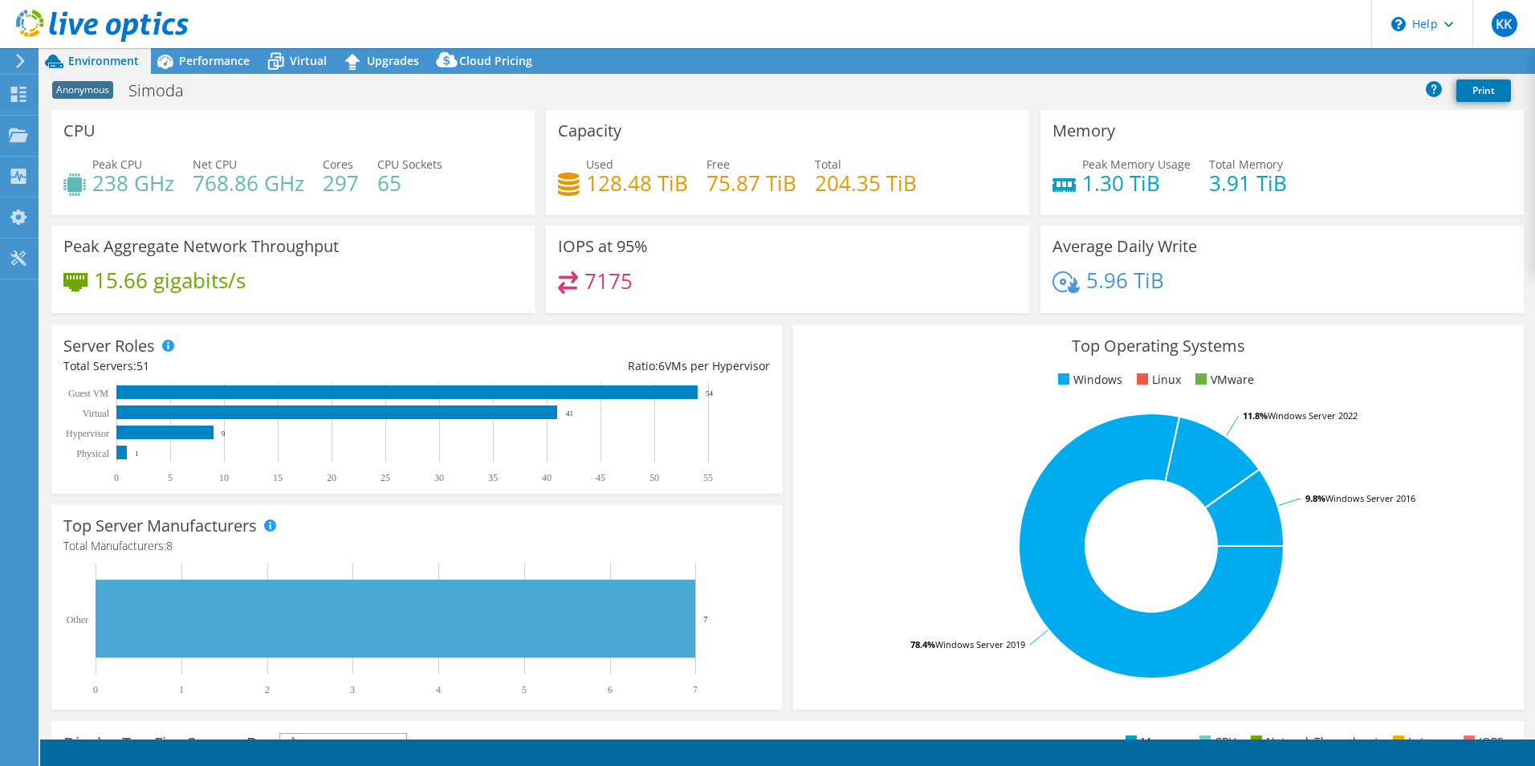
click at [227, 55] on span "Performance" at bounding box center [214, 60] width 71 height 15
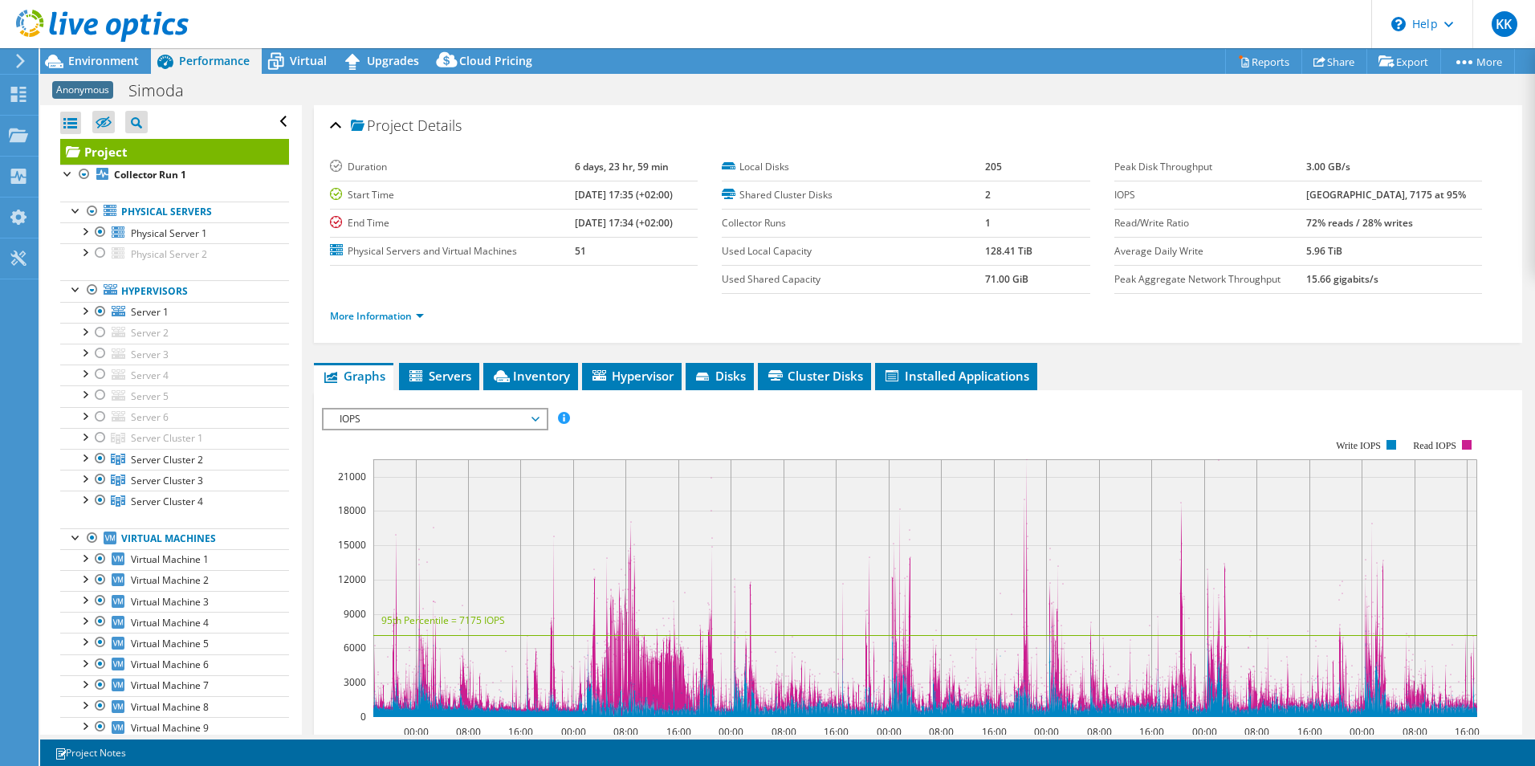
click at [226, 60] on span "Performance" at bounding box center [214, 60] width 71 height 15
click at [79, 438] on div at bounding box center [84, 436] width 16 height 16
click at [96, 64] on span "Environment" at bounding box center [103, 60] width 71 height 15
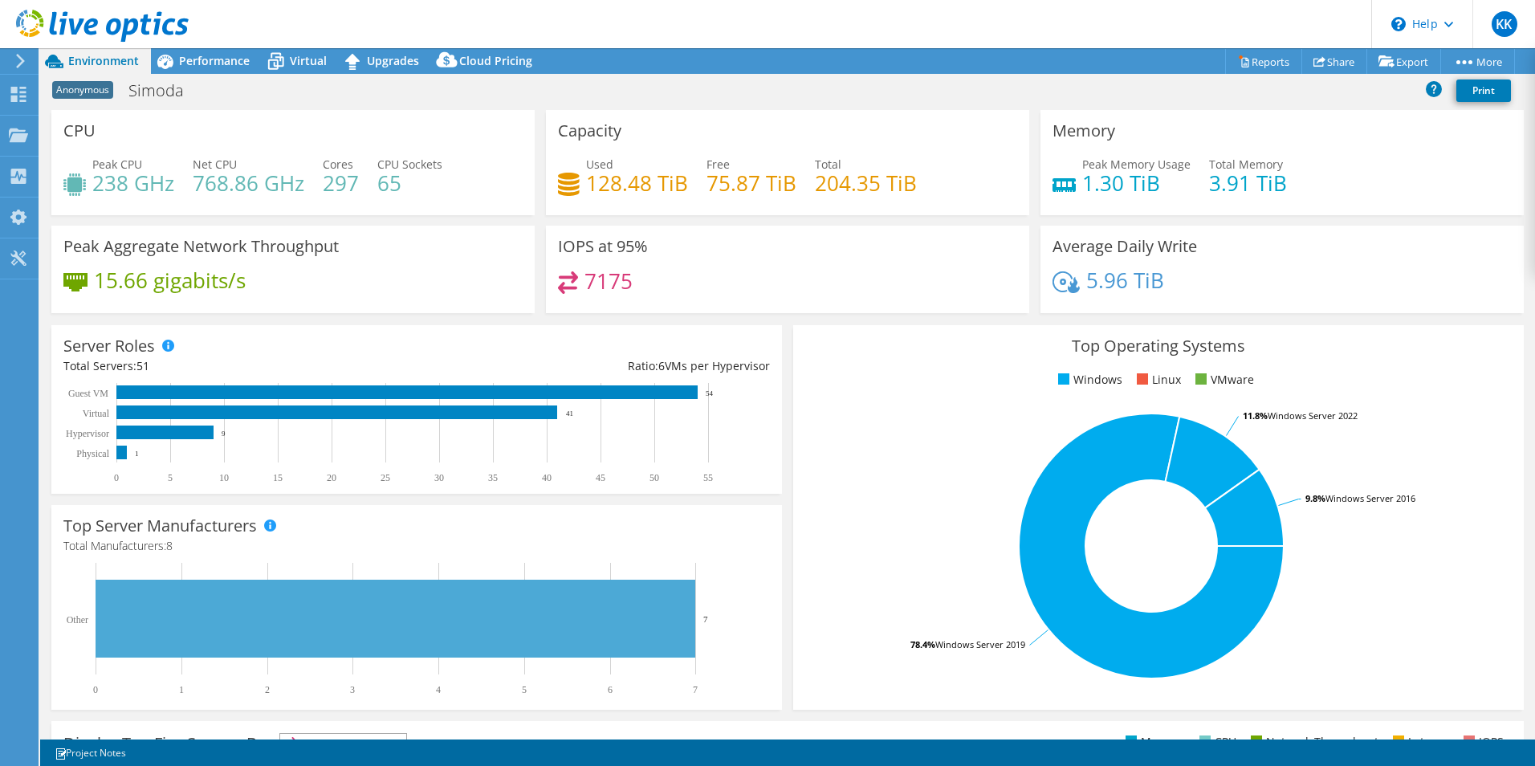
click at [298, 65] on span "Virtual" at bounding box center [308, 60] width 37 height 15
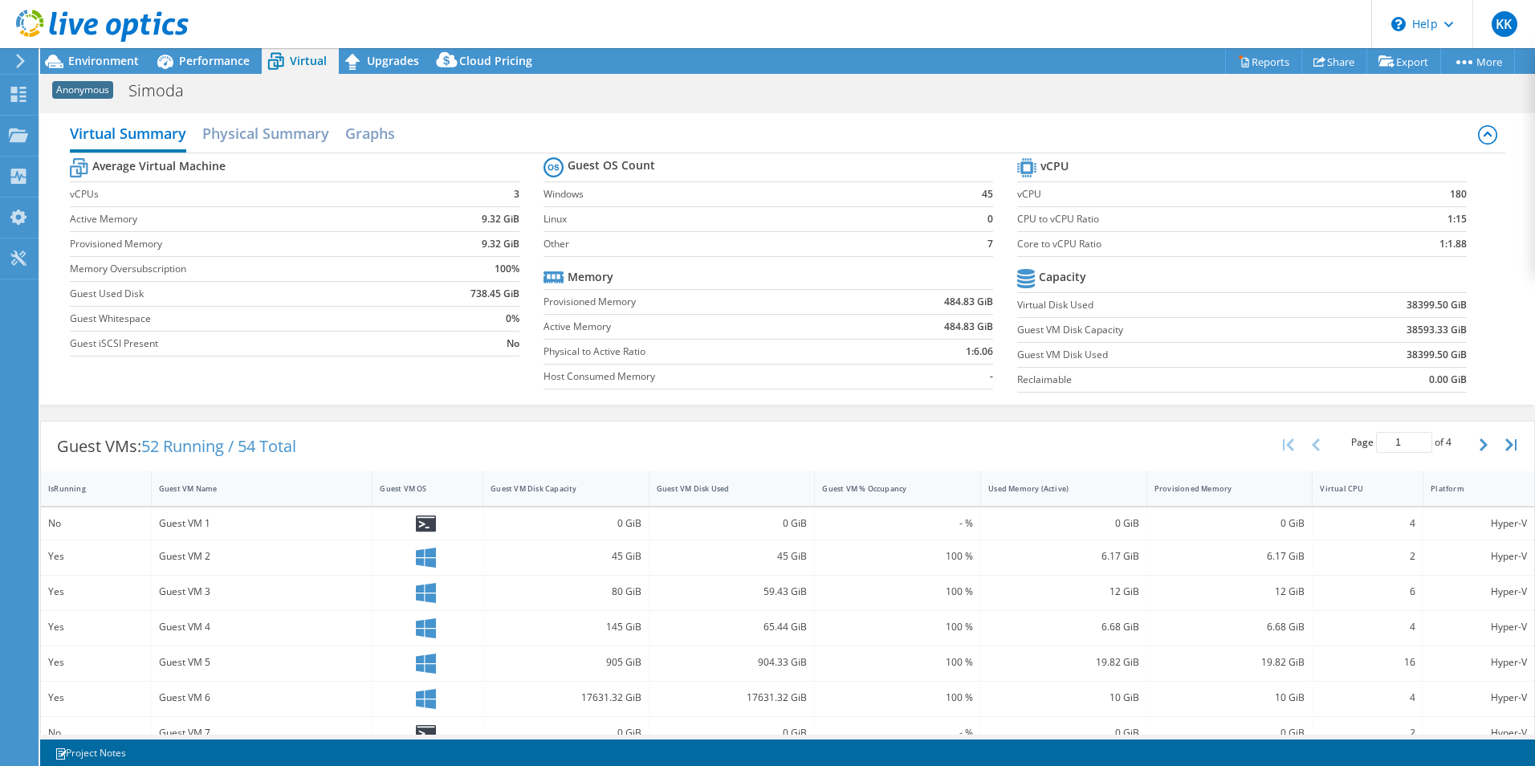
drag, startPoint x: 1383, startPoint y: 42, endPoint x: 666, endPoint y: 130, distance: 721.6
click at [666, 130] on div "Virtual Summary Physical Summary Graphs" at bounding box center [788, 135] width 1436 height 36
drag, startPoint x: 544, startPoint y: 300, endPoint x: 606, endPoint y: 328, distance: 67.6
click at [610, 326] on tbody "Memory Provisioned Memory 484.83 GiB Active Memory 484.83 GiB Physical to Activ…" at bounding box center [769, 327] width 450 height 124
drag, startPoint x: 606, startPoint y: 328, endPoint x: 574, endPoint y: 337, distance: 33.5
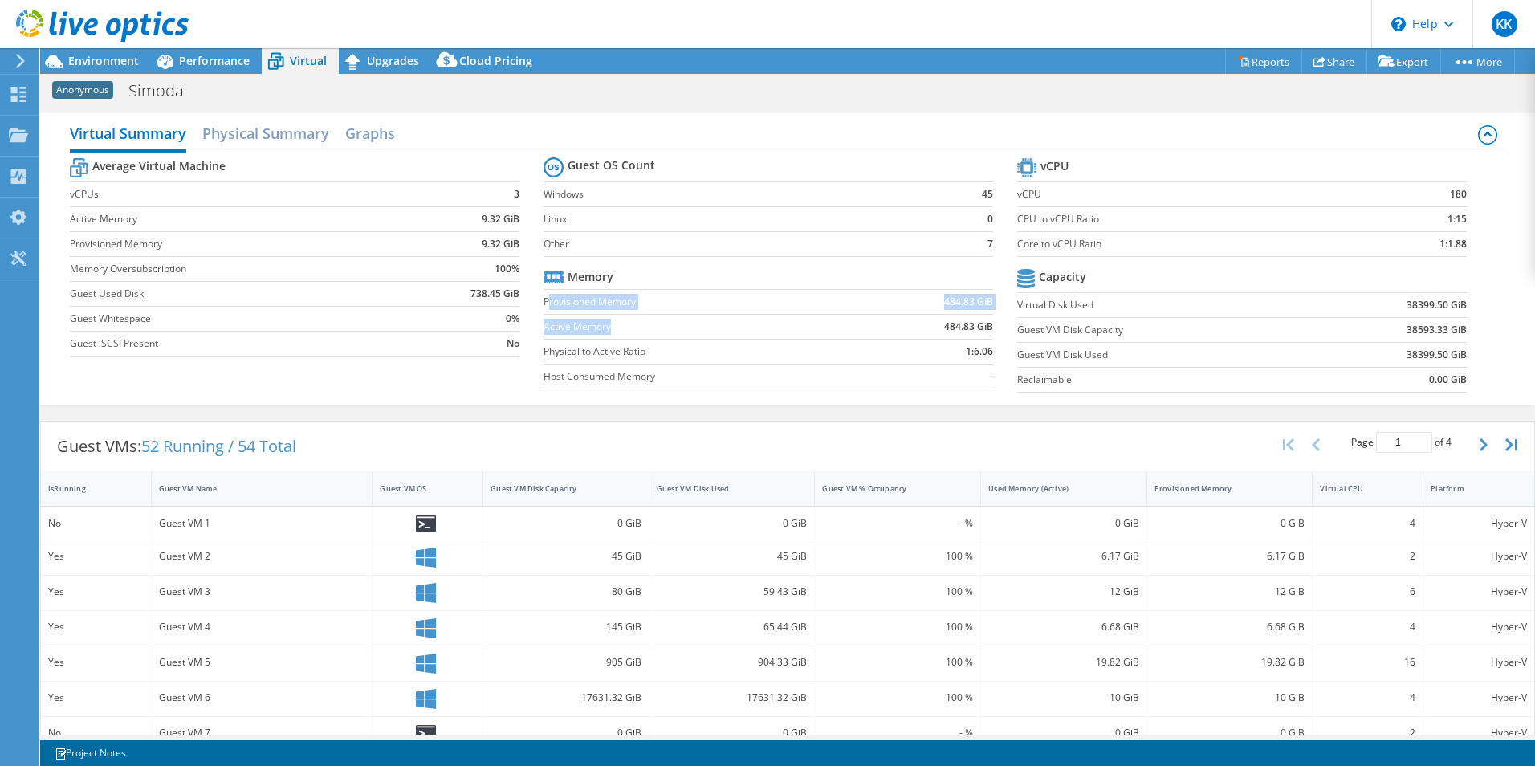
click at [574, 337] on td "Active Memory" at bounding box center [703, 326] width 319 height 25
drag, startPoint x: 574, startPoint y: 334, endPoint x: 941, endPoint y: 325, distance: 367.0
click at [941, 325] on tr "Active Memory 484.83 GiB" at bounding box center [769, 326] width 450 height 25
drag, startPoint x: 941, startPoint y: 325, endPoint x: 825, endPoint y: 328, distance: 115.6
click at [825, 328] on label "Active Memory" at bounding box center [703, 327] width 319 height 16
